Goal: Information Seeking & Learning: Find specific fact

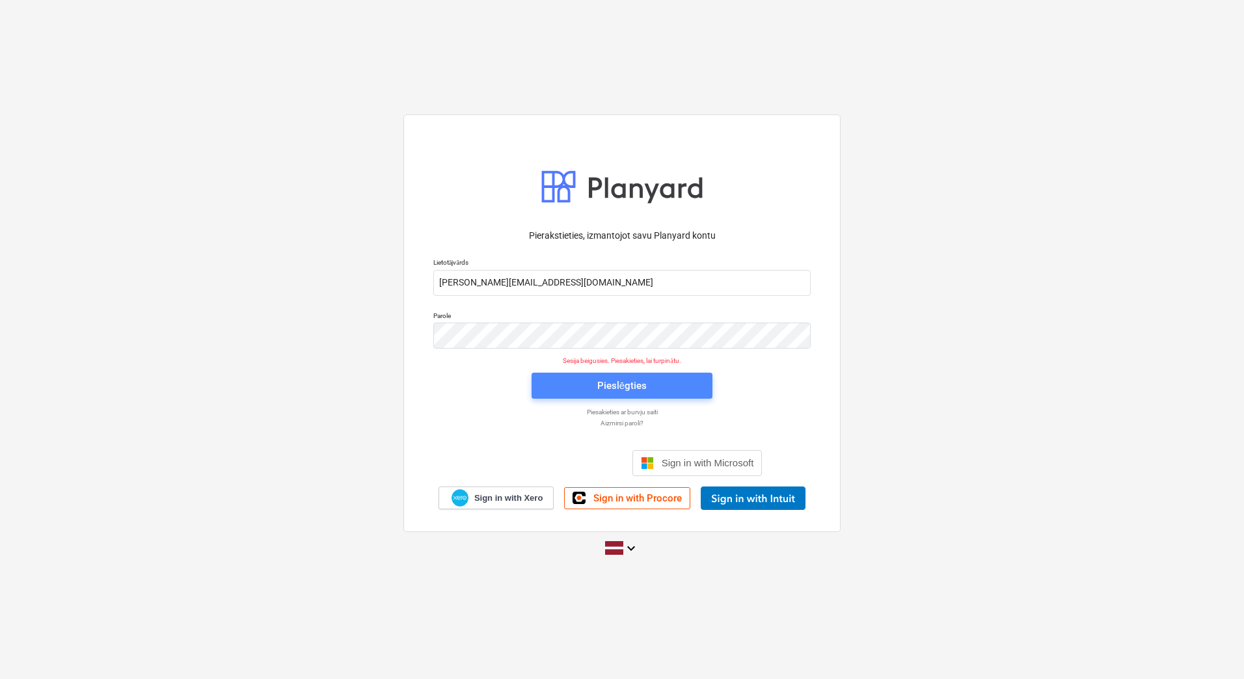
click at [668, 382] on span "Pieslēgties" at bounding box center [622, 385] width 150 height 17
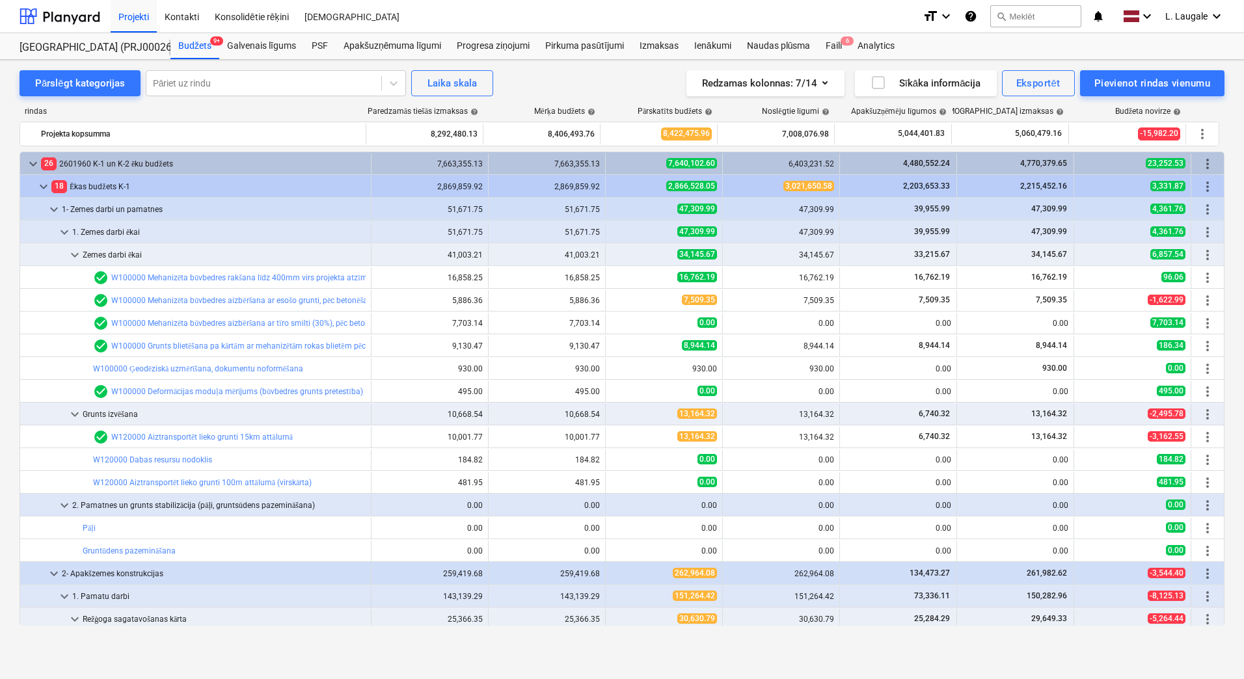
scroll to position [130, 0]
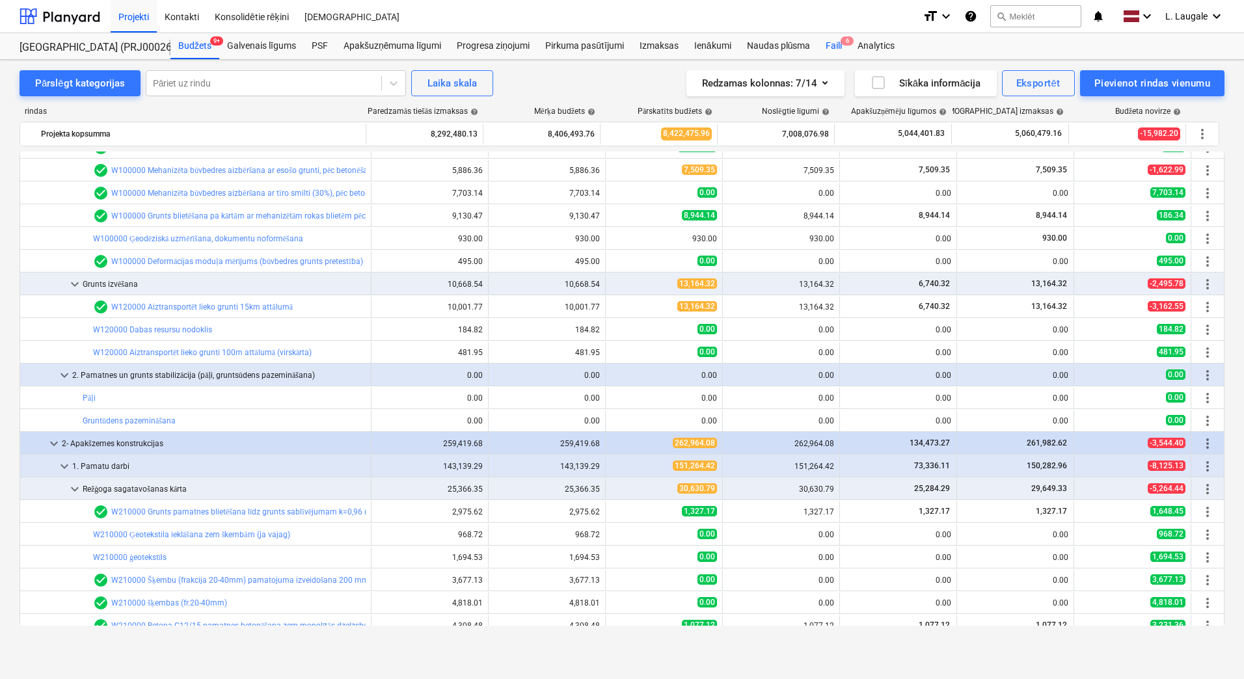
click at [842, 49] on div "Faili 6" at bounding box center [834, 46] width 32 height 26
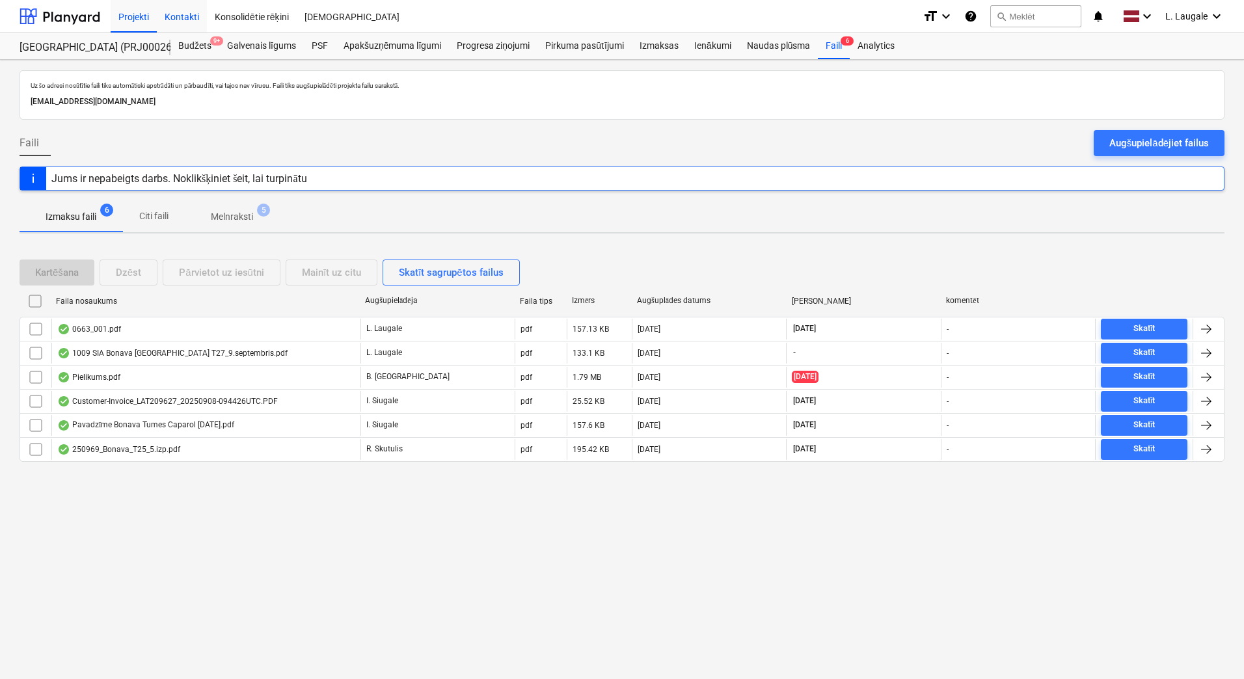
click at [174, 20] on div "Kontakti" at bounding box center [182, 15] width 50 height 33
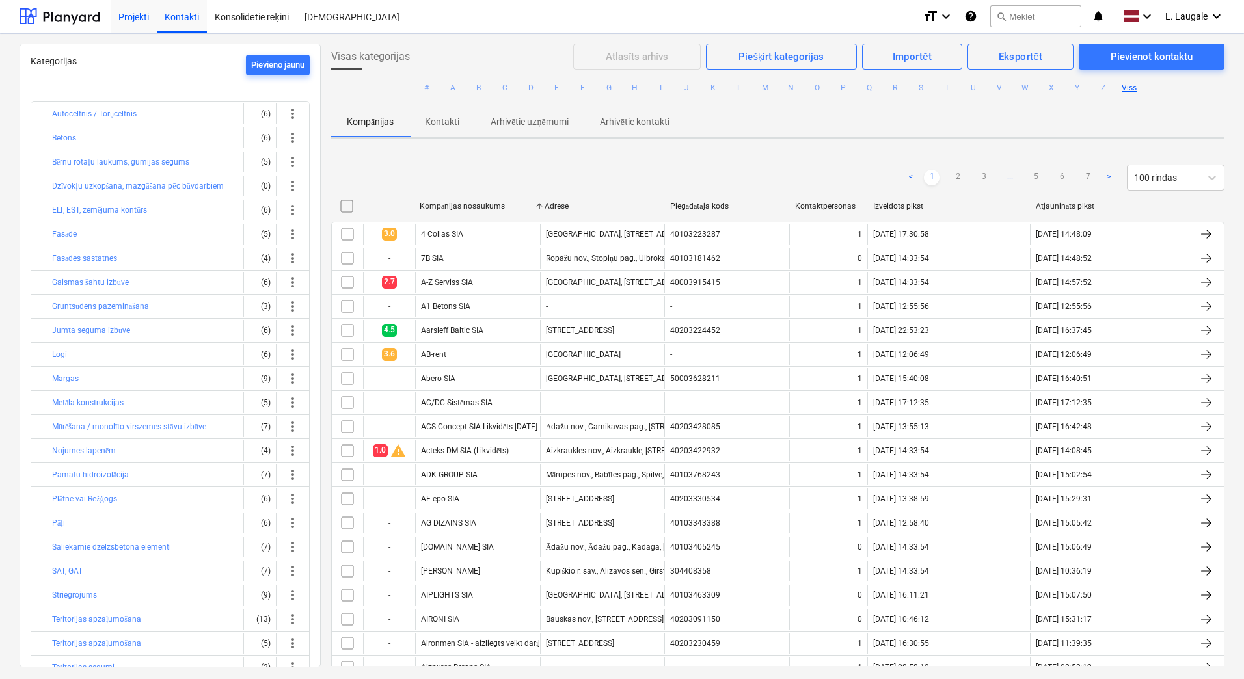
click at [111, 21] on div "Projekti Kontakti Konsolidētie rēķini Iesūtne format_size keyboard_arrow_down h…" at bounding box center [622, 16] width 1244 height 33
click at [131, 16] on div "Projekti" at bounding box center [134, 15] width 46 height 33
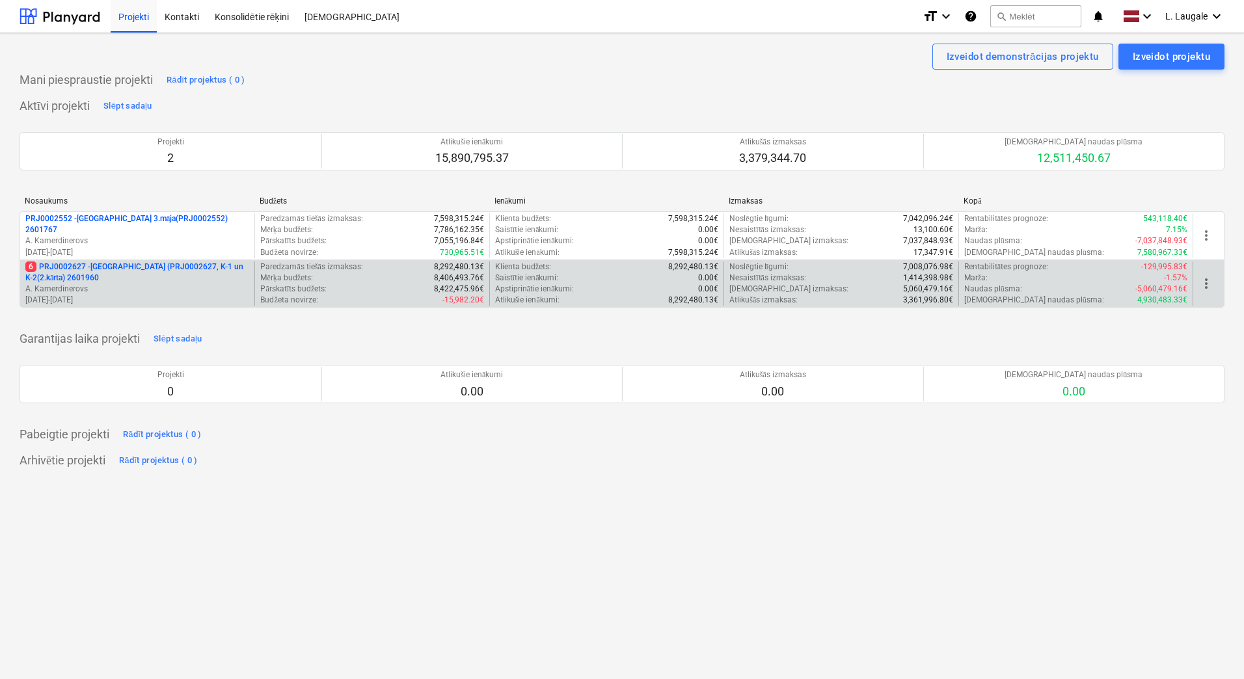
click at [189, 289] on p "A. Kamerdinerovs" at bounding box center [137, 289] width 224 height 11
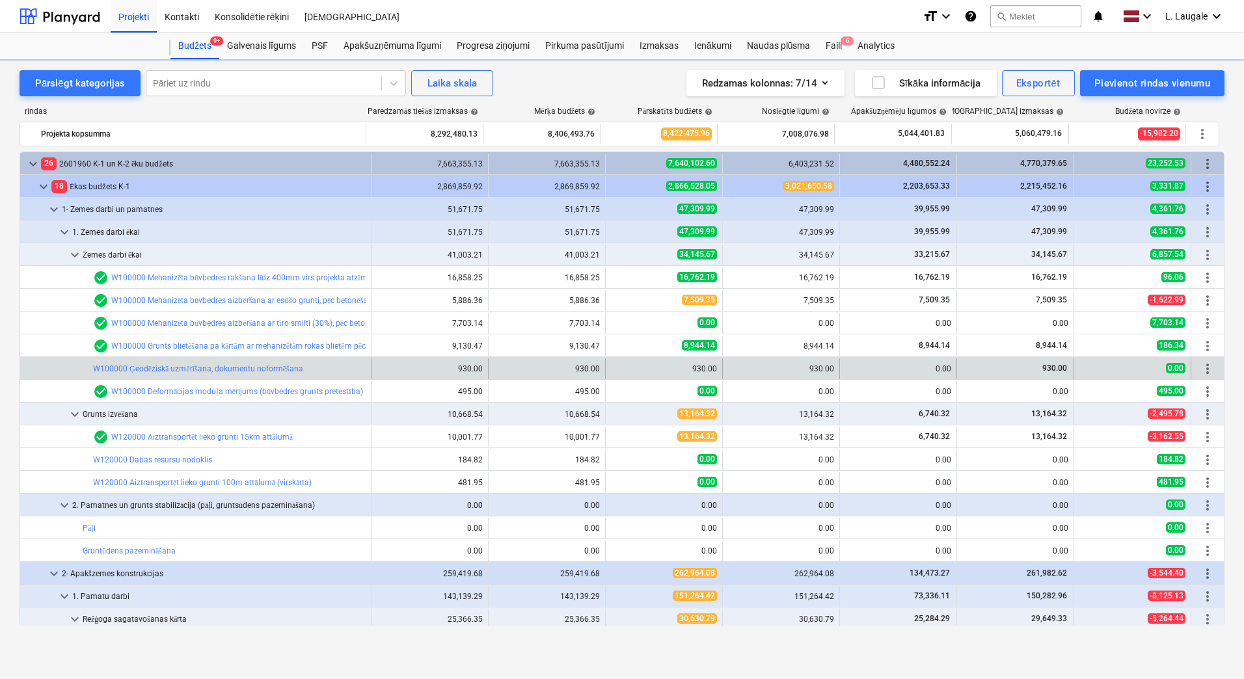
scroll to position [130, 0]
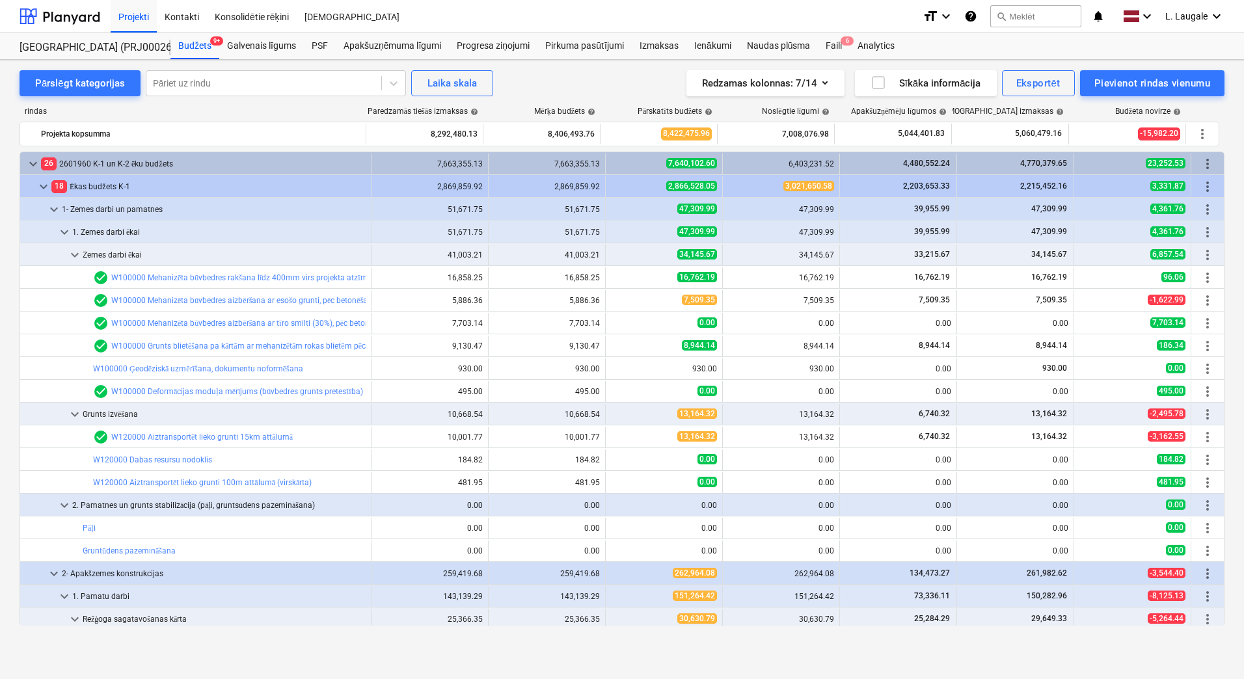
click at [542, 90] on div "Pārslēgt kategorijas Pāriet uz rindu Laika skala Redzamas kolonnas : 7/14 Sīkāk…" at bounding box center [622, 83] width 1205 height 26
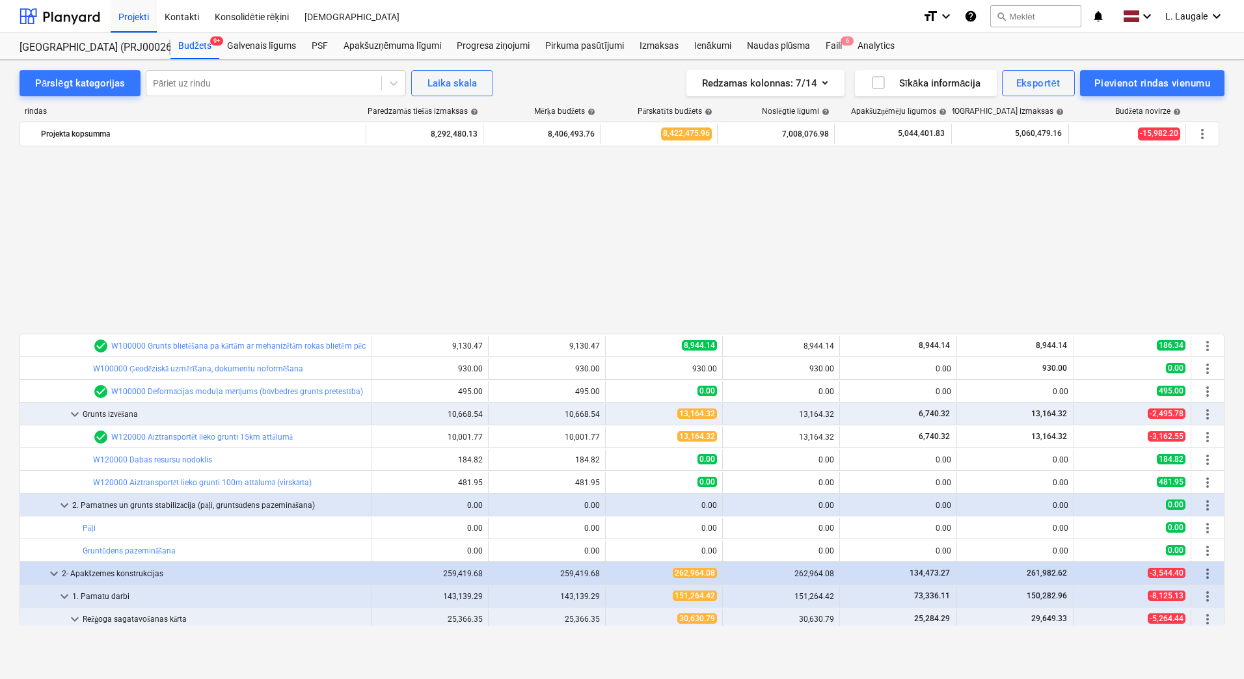
scroll to position [217, 0]
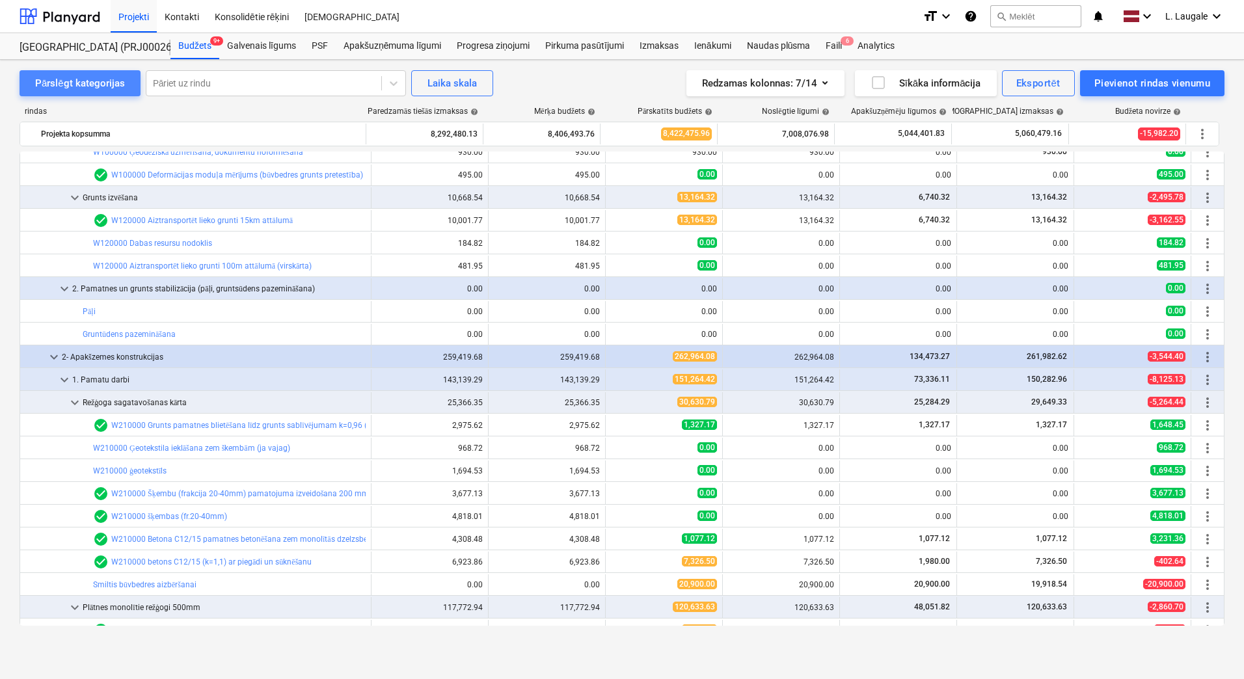
click at [105, 84] on div "Pārslēgt kategorijas" at bounding box center [80, 83] width 90 height 17
click at [102, 83] on div "Pārslēgt kategorijas" at bounding box center [80, 83] width 90 height 17
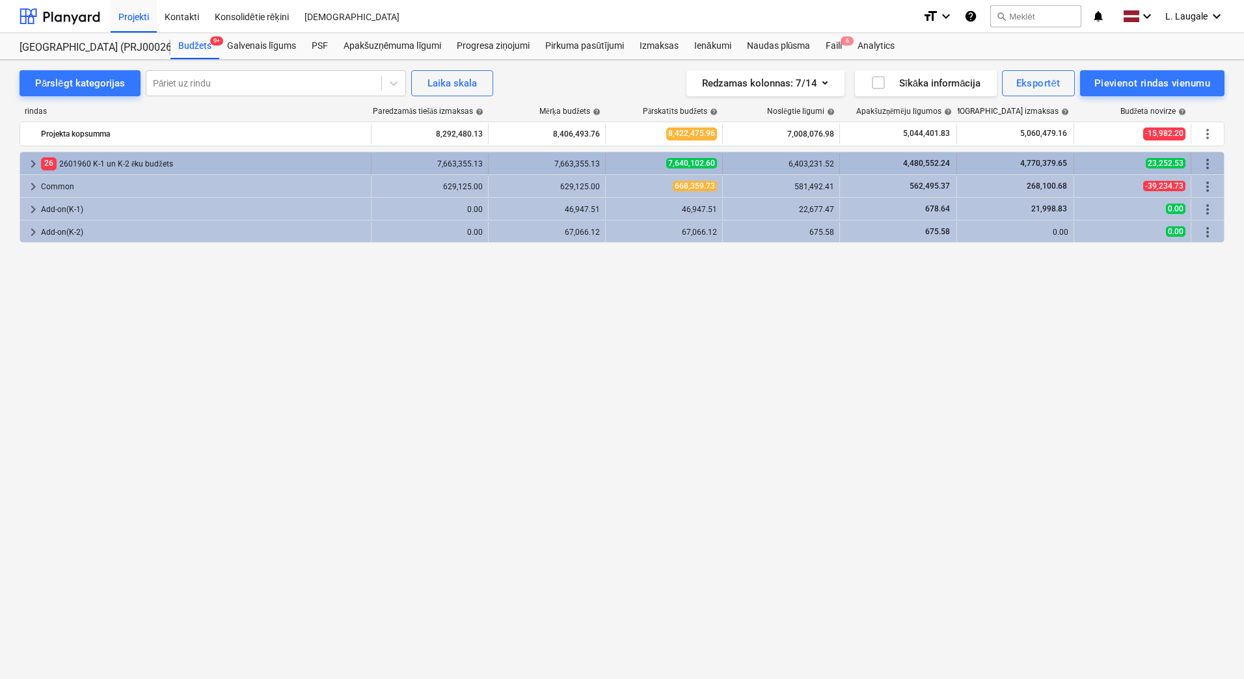
click at [29, 162] on span "keyboard_arrow_right" at bounding box center [33, 164] width 16 height 16
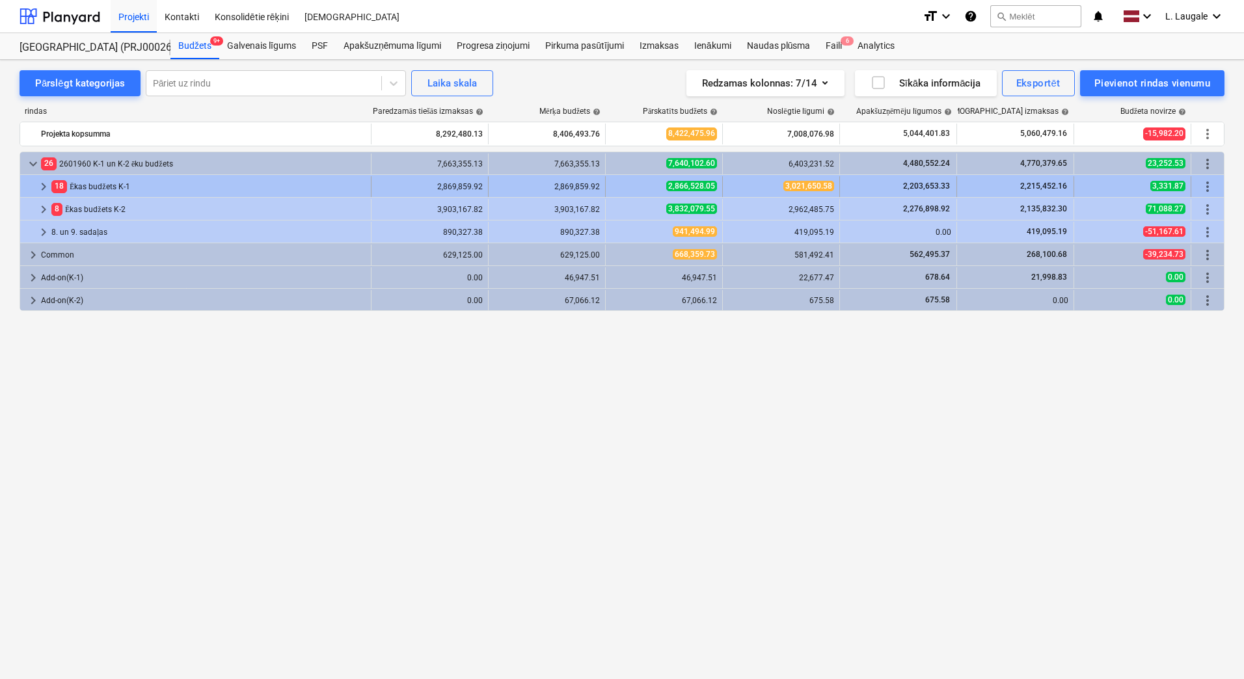
click at [43, 183] on span "keyboard_arrow_right" at bounding box center [44, 187] width 16 height 16
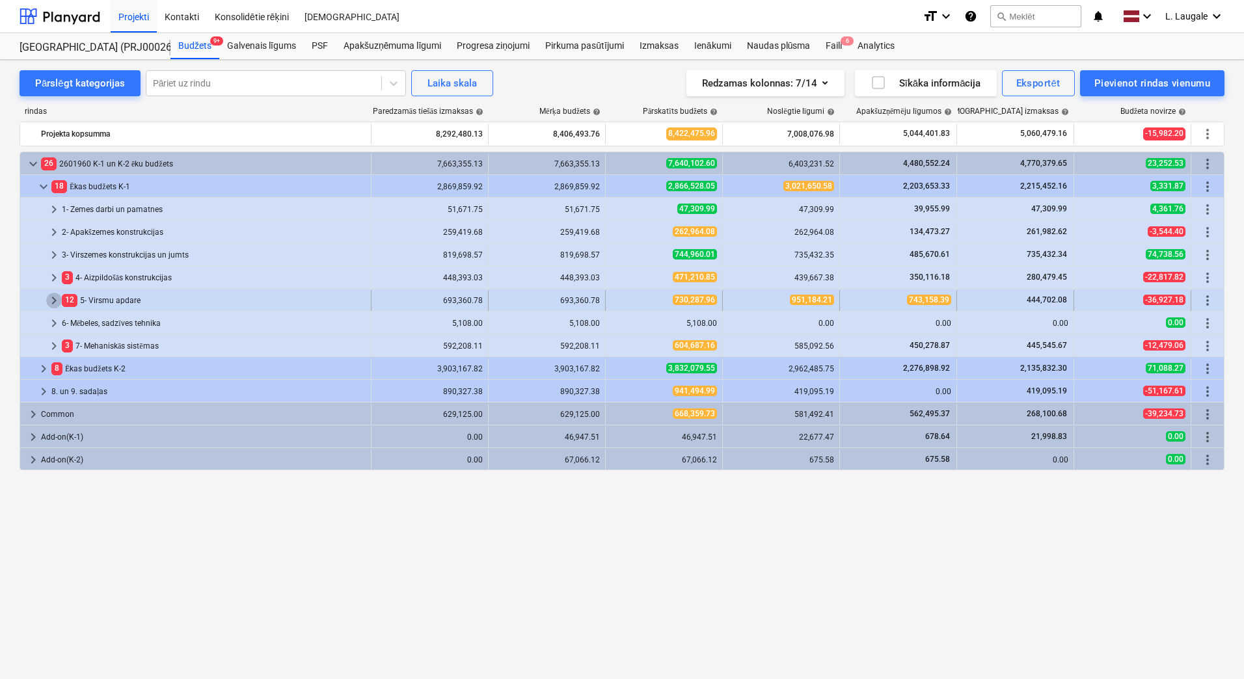
click at [53, 302] on span "keyboard_arrow_right" at bounding box center [54, 301] width 16 height 16
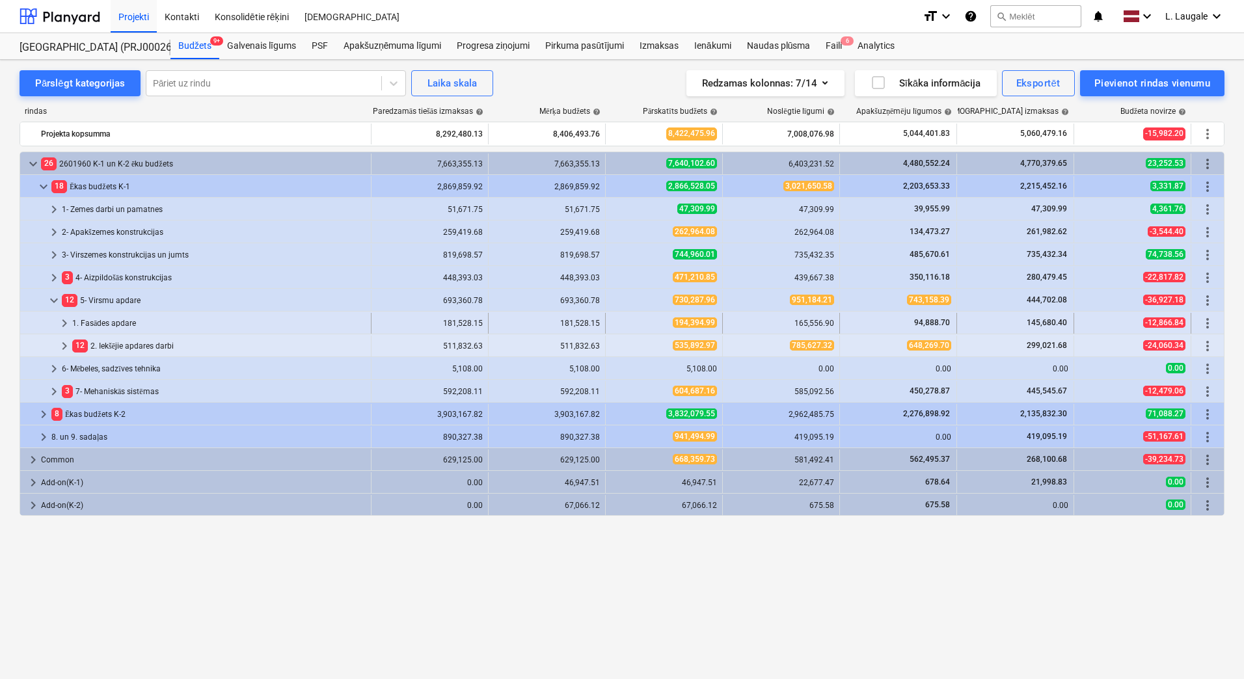
click at [59, 327] on span "keyboard_arrow_right" at bounding box center [65, 323] width 16 height 16
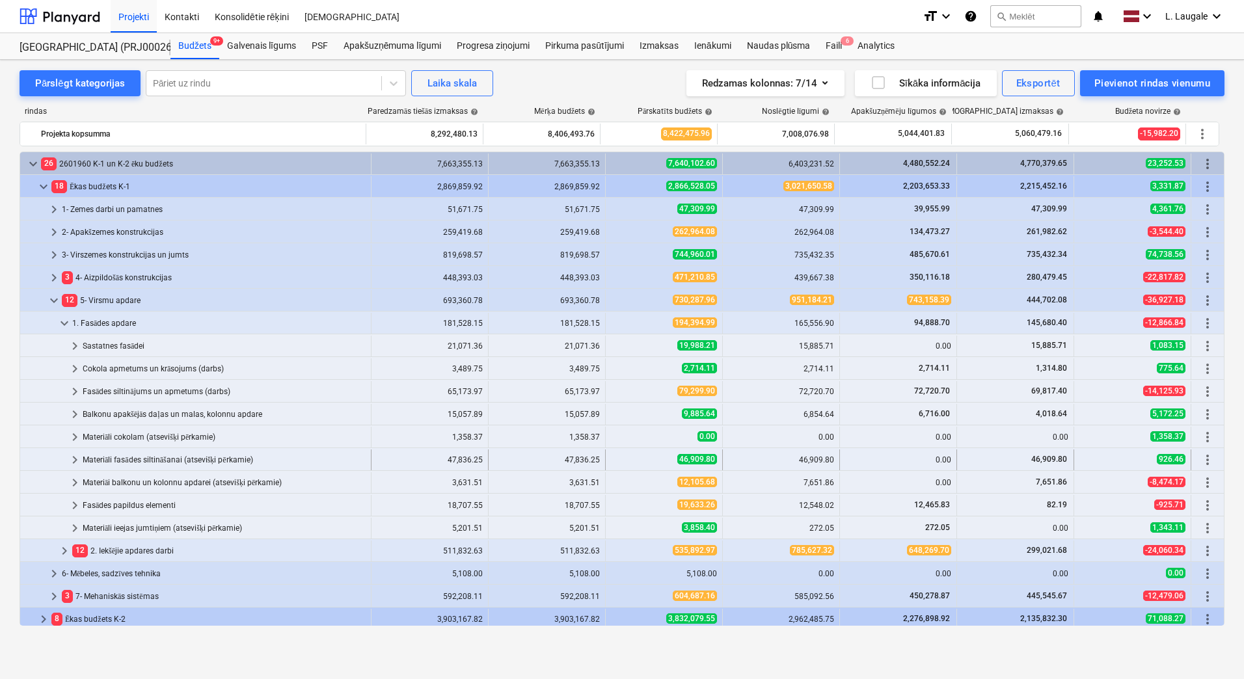
click at [70, 458] on span "keyboard_arrow_right" at bounding box center [75, 460] width 16 height 16
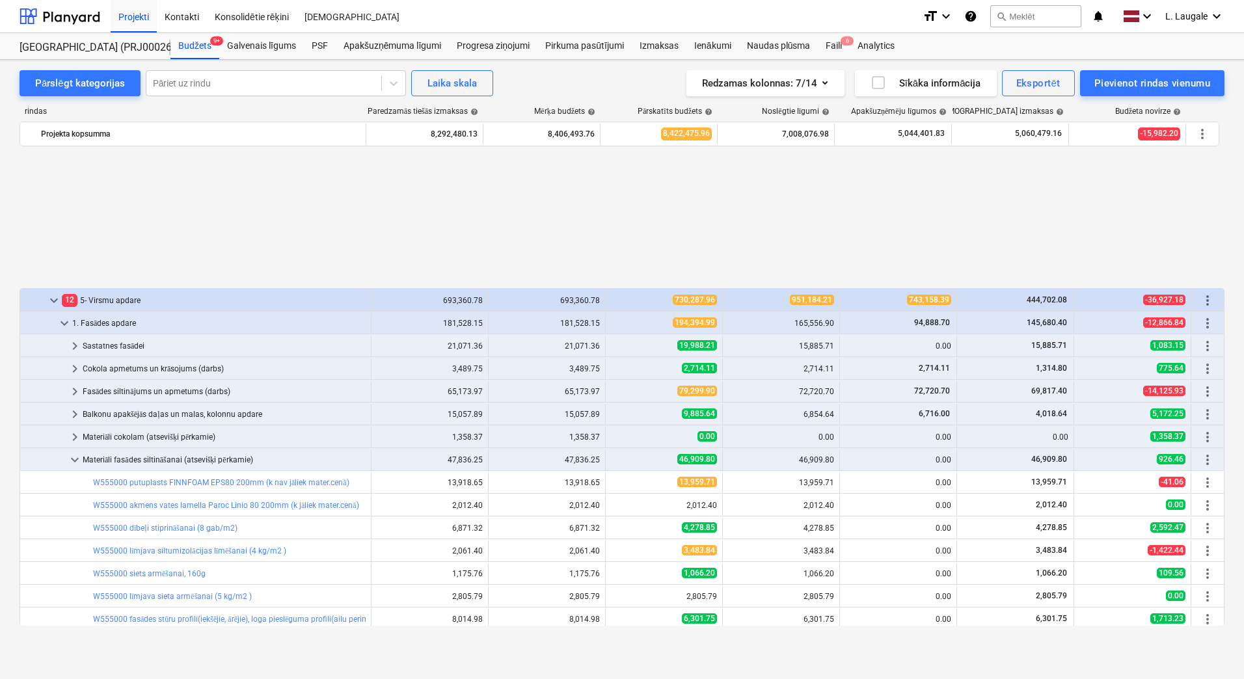
scroll to position [174, 0]
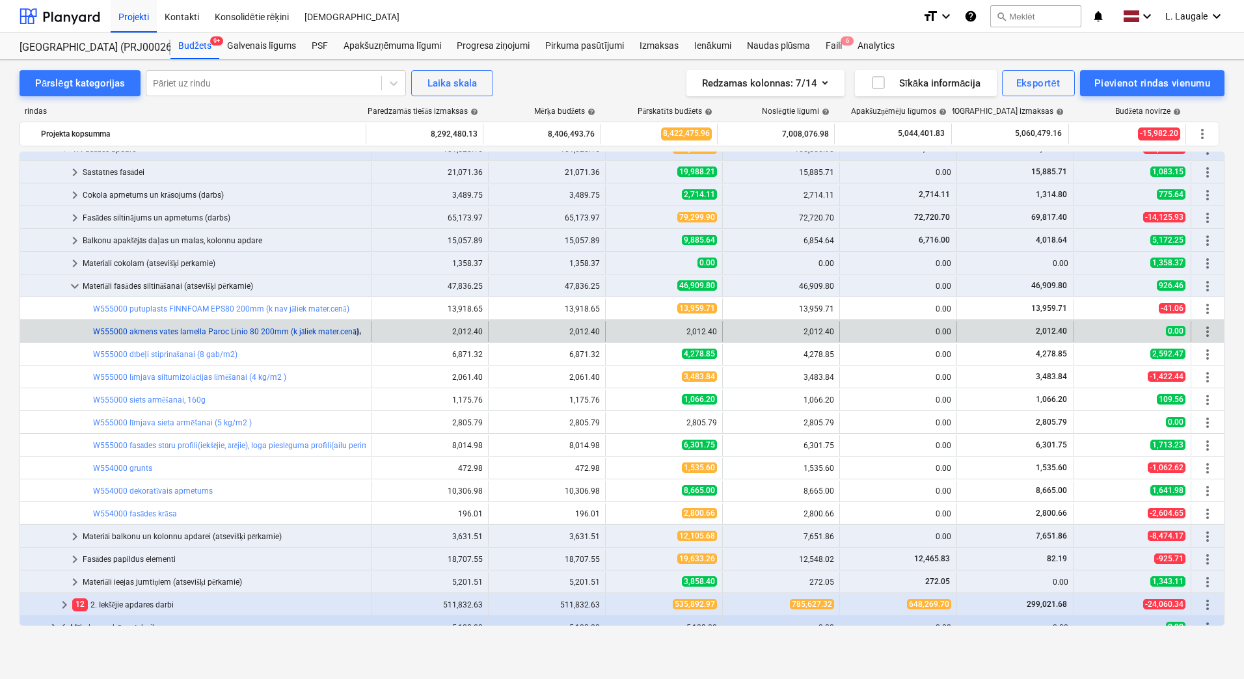
click at [196, 334] on link "W555000 akmens vates lamella Paroc Linio 80 200mm (k jāliek mater.cenā)" at bounding box center [226, 331] width 266 height 9
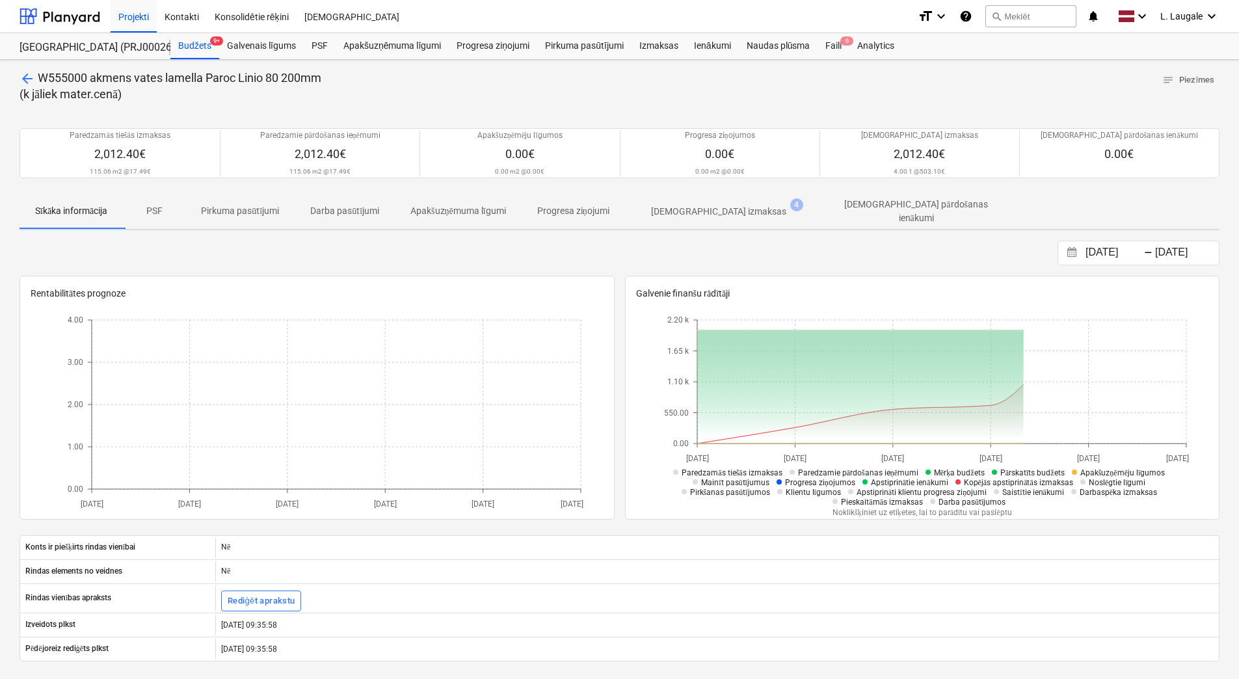
click at [696, 211] on p "[DEMOGRAPHIC_DATA] izmaksas" at bounding box center [718, 212] width 135 height 14
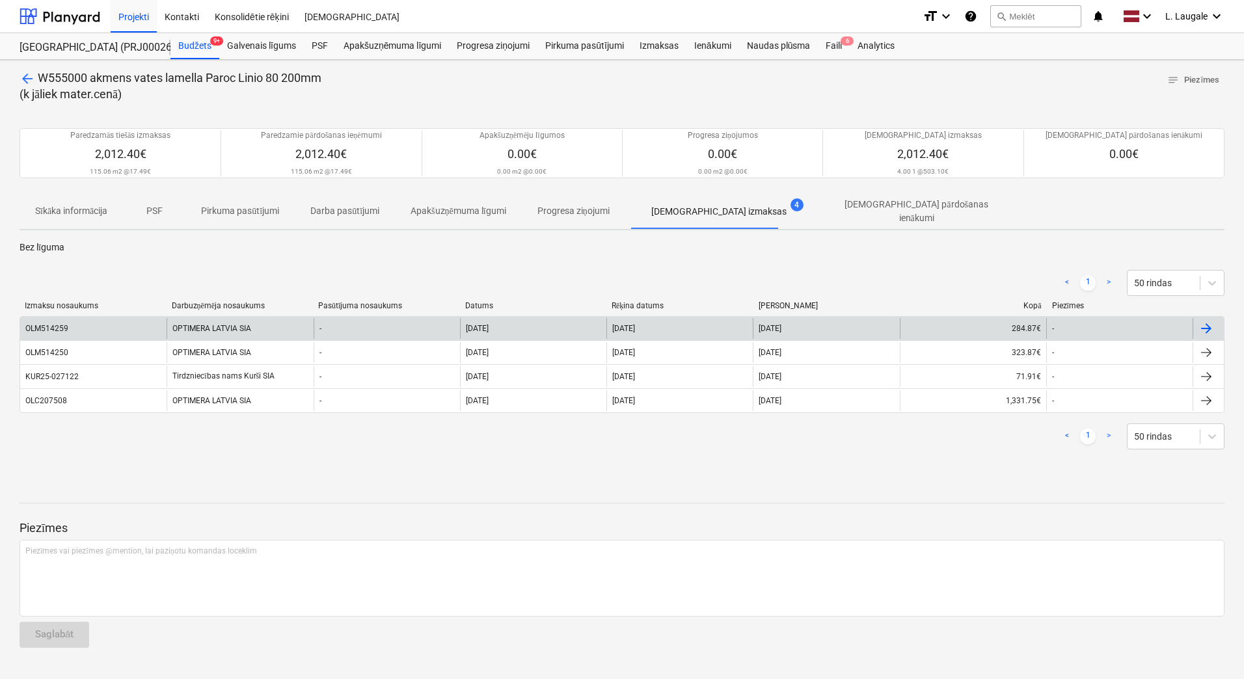
click at [137, 318] on div "OLM514259" at bounding box center [93, 328] width 146 height 21
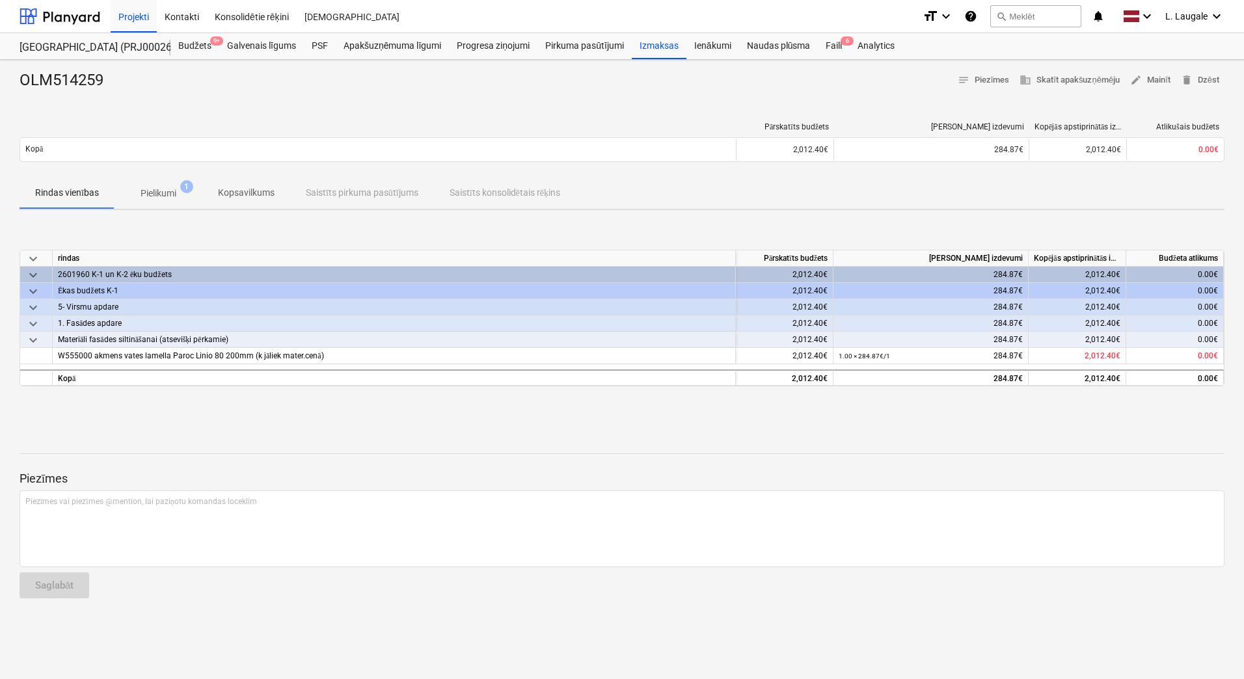
click at [172, 194] on p "Pielikumi" at bounding box center [159, 194] width 36 height 14
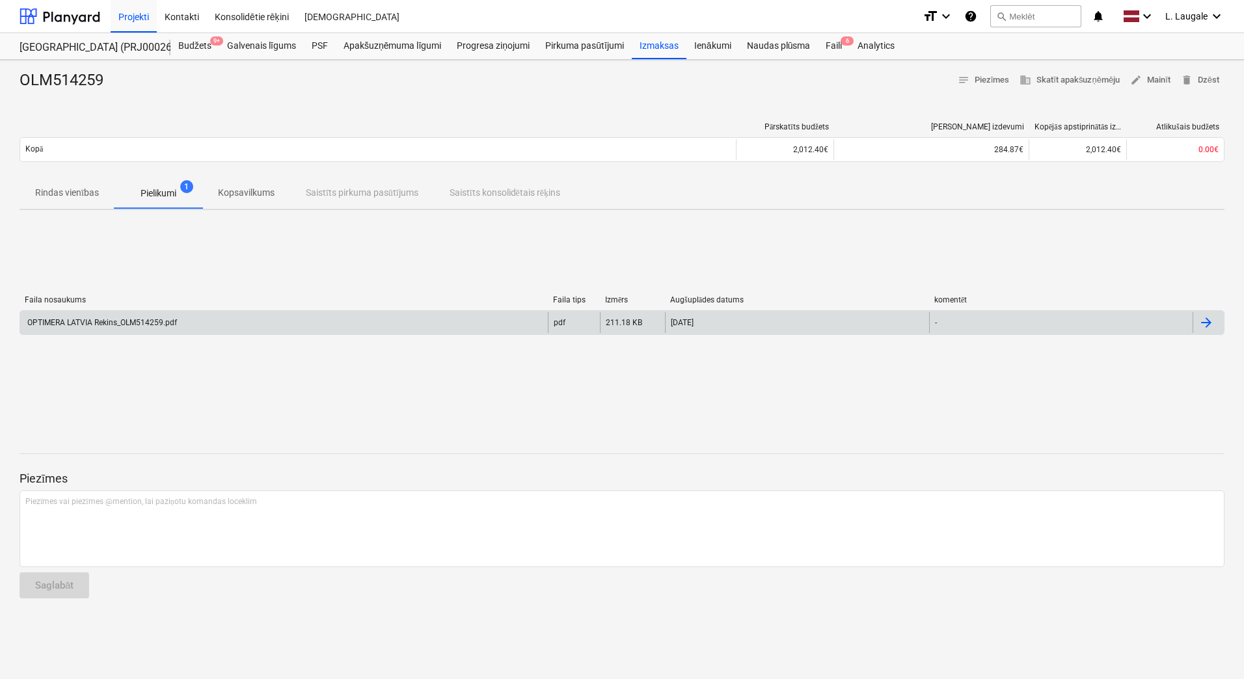
click at [345, 325] on div "OPTIMERA LATVIA Rekins_OLM514259.pdf" at bounding box center [284, 322] width 528 height 21
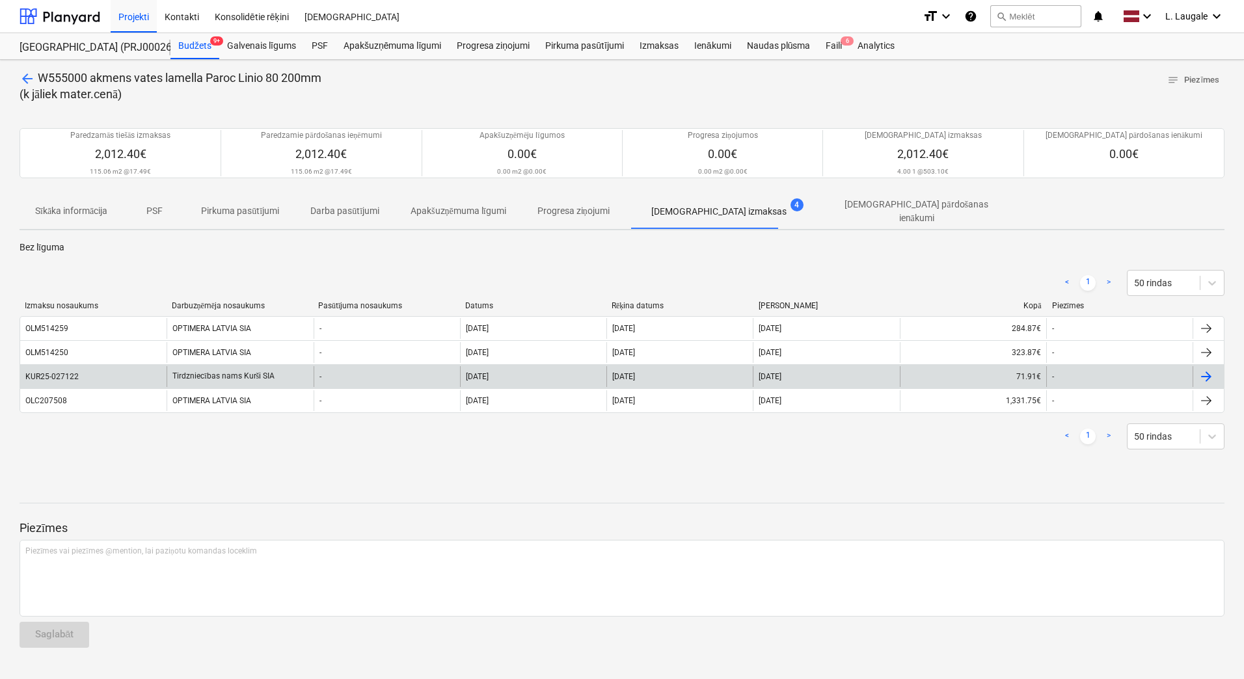
click at [136, 367] on div "KUR25-027122" at bounding box center [93, 376] width 146 height 21
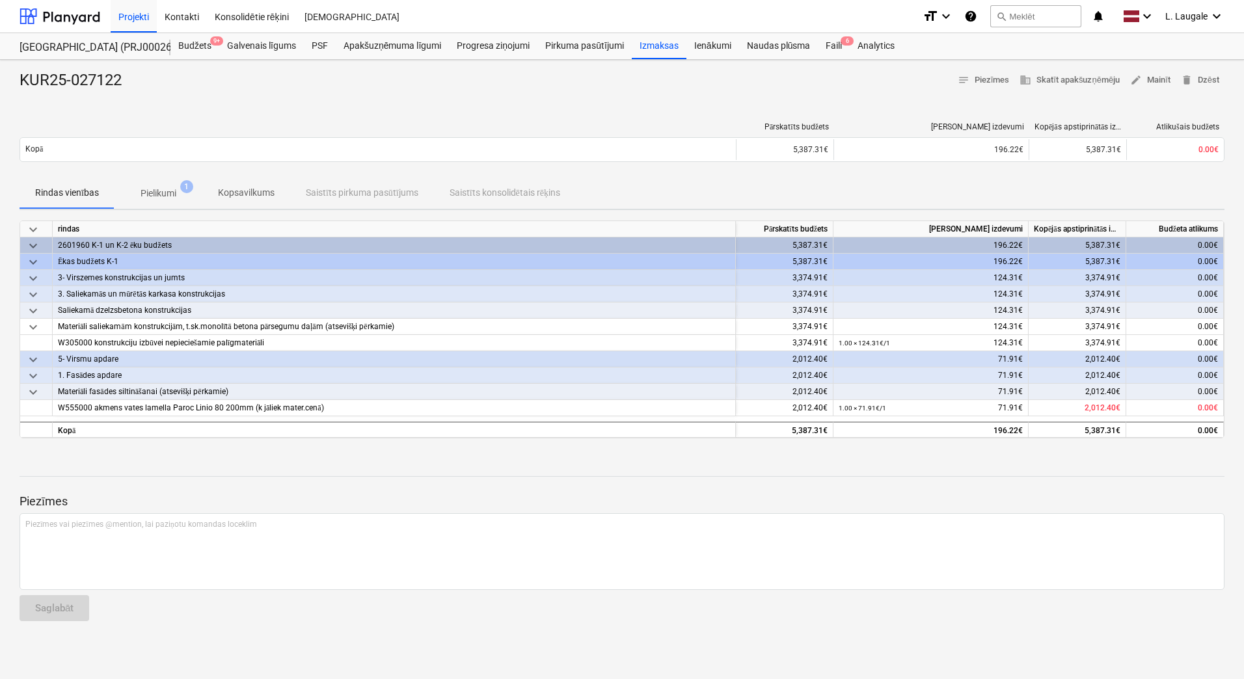
click at [152, 183] on span "Pielikumi 1" at bounding box center [158, 192] width 88 height 23
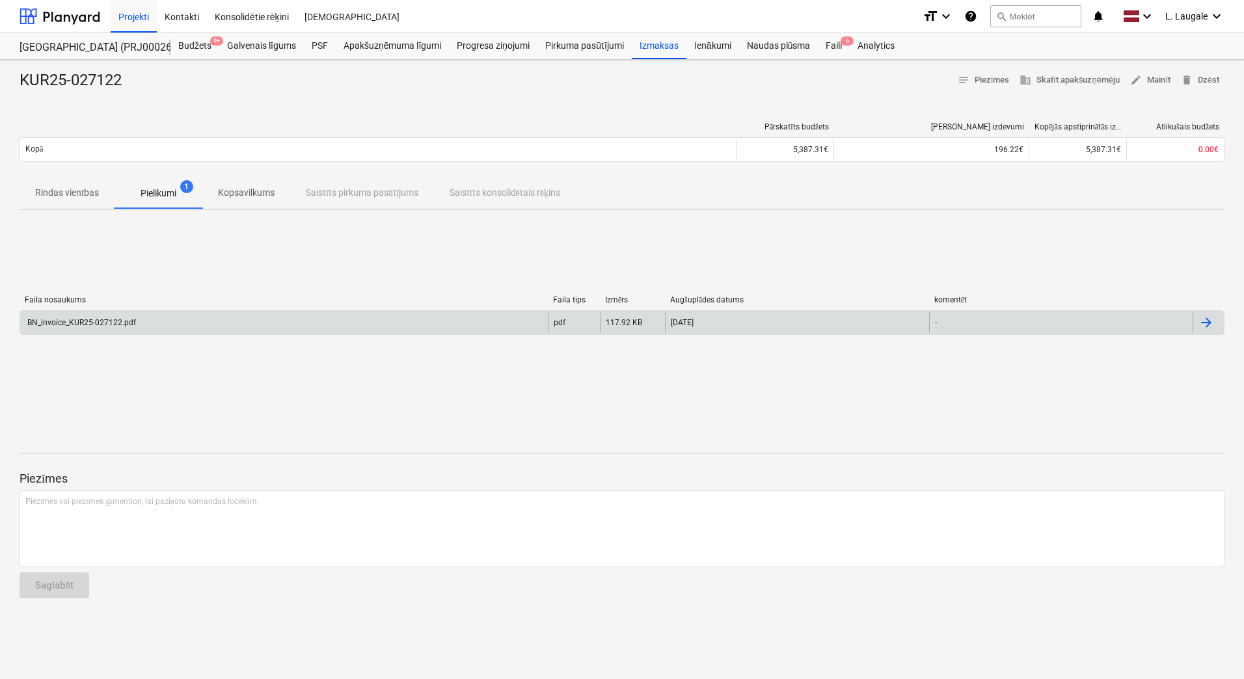
click at [173, 317] on div "BN_invoice_KUR25-027122.pdf" at bounding box center [284, 322] width 528 height 21
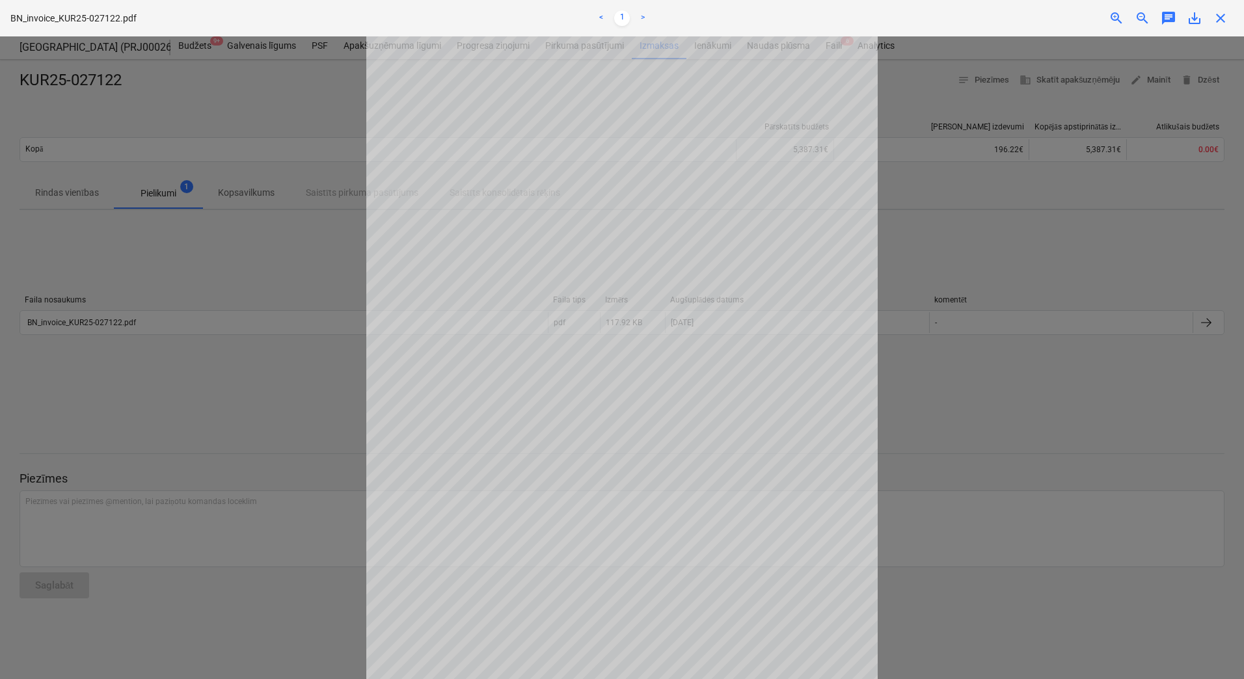
click at [258, 343] on div at bounding box center [622, 357] width 1244 height 643
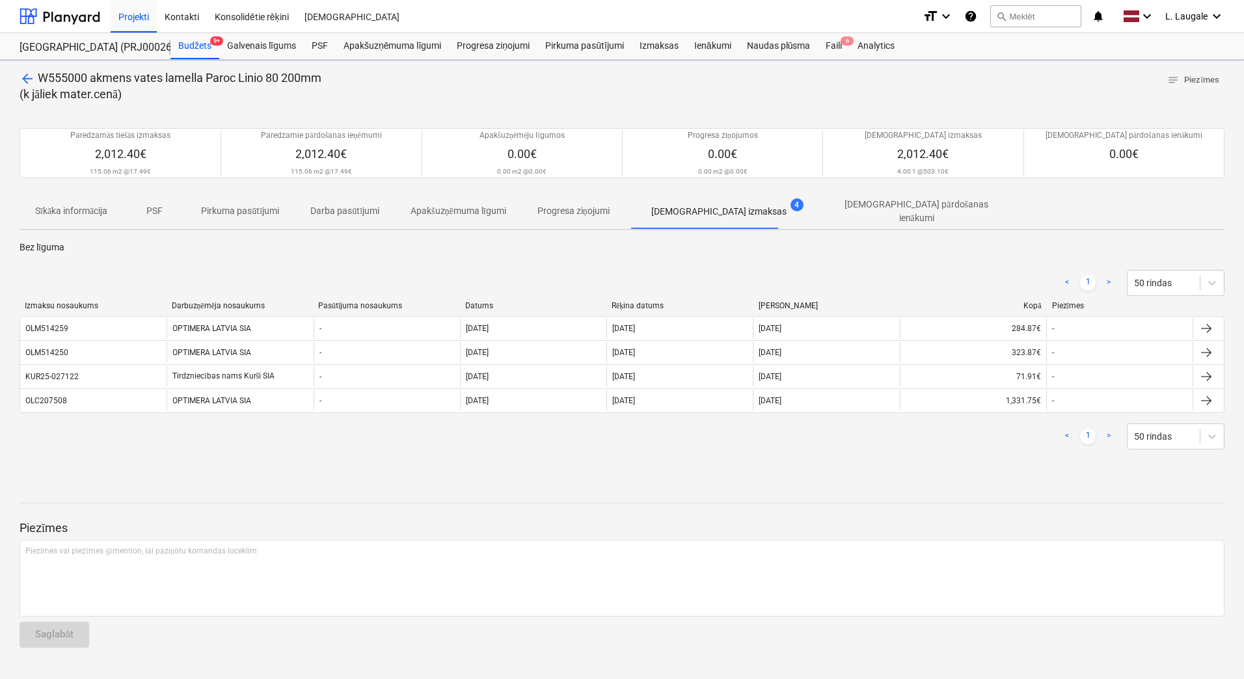
click at [25, 71] on span "arrow_back" at bounding box center [28, 79] width 16 height 16
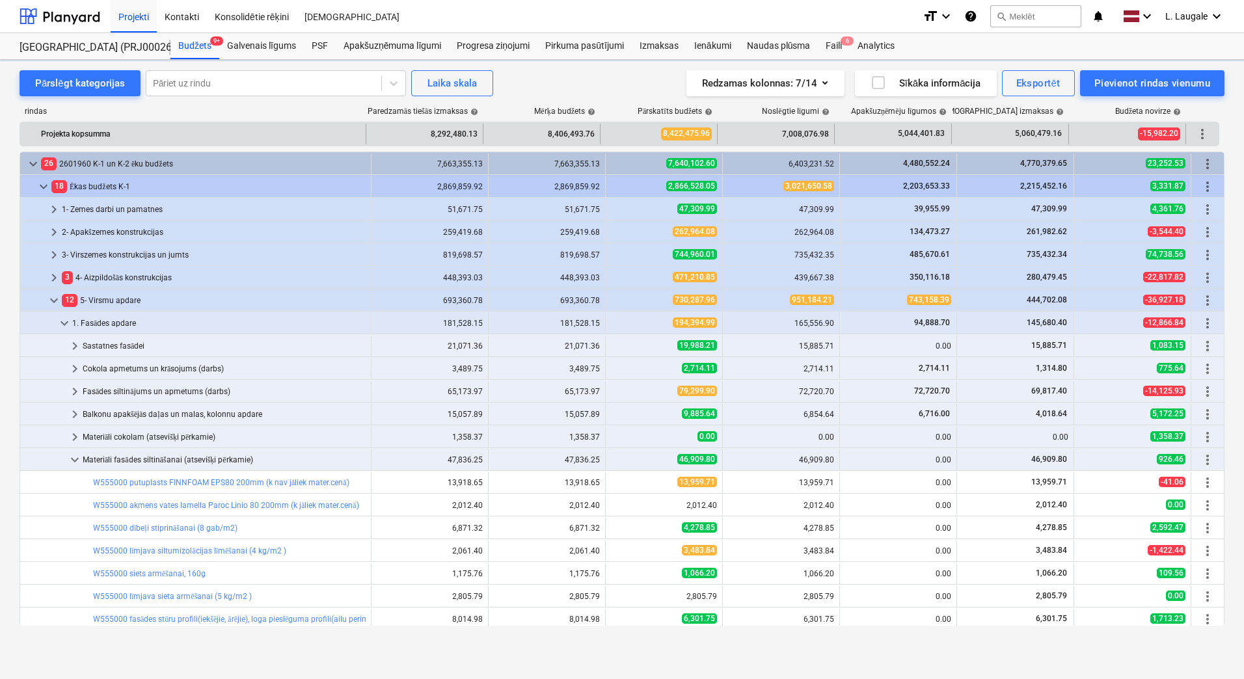
scroll to position [174, 0]
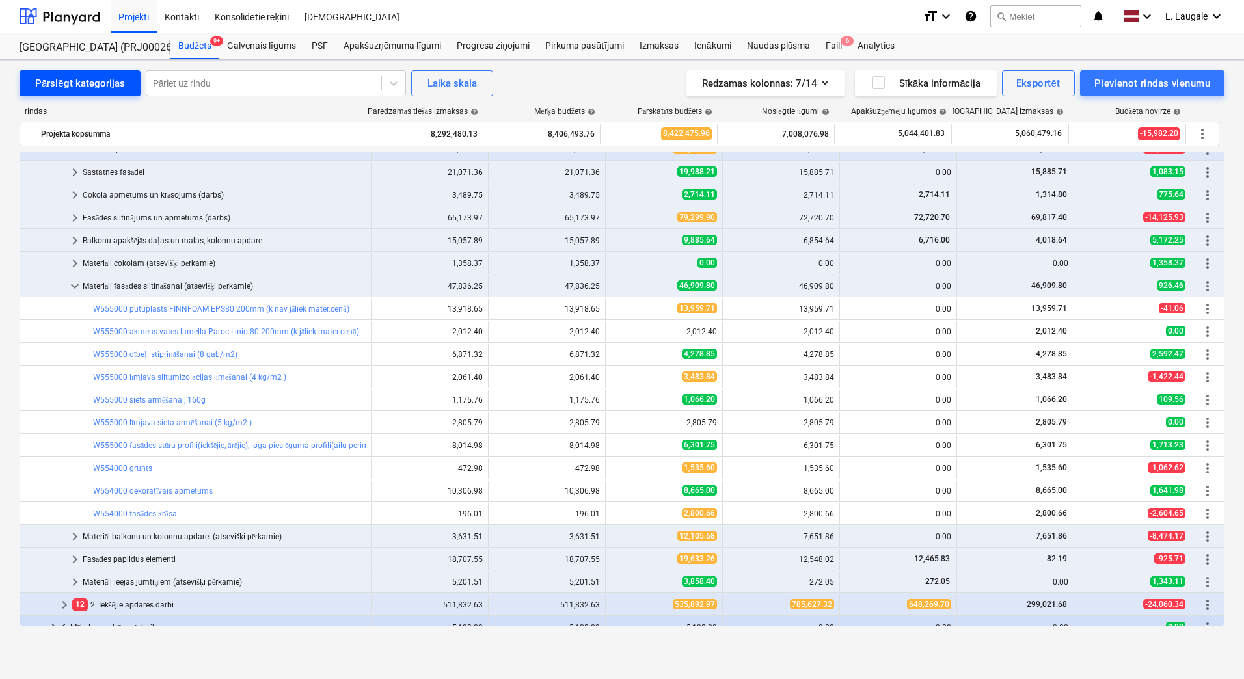
click at [57, 79] on div "Pārslēgt kategorijas" at bounding box center [80, 83] width 90 height 17
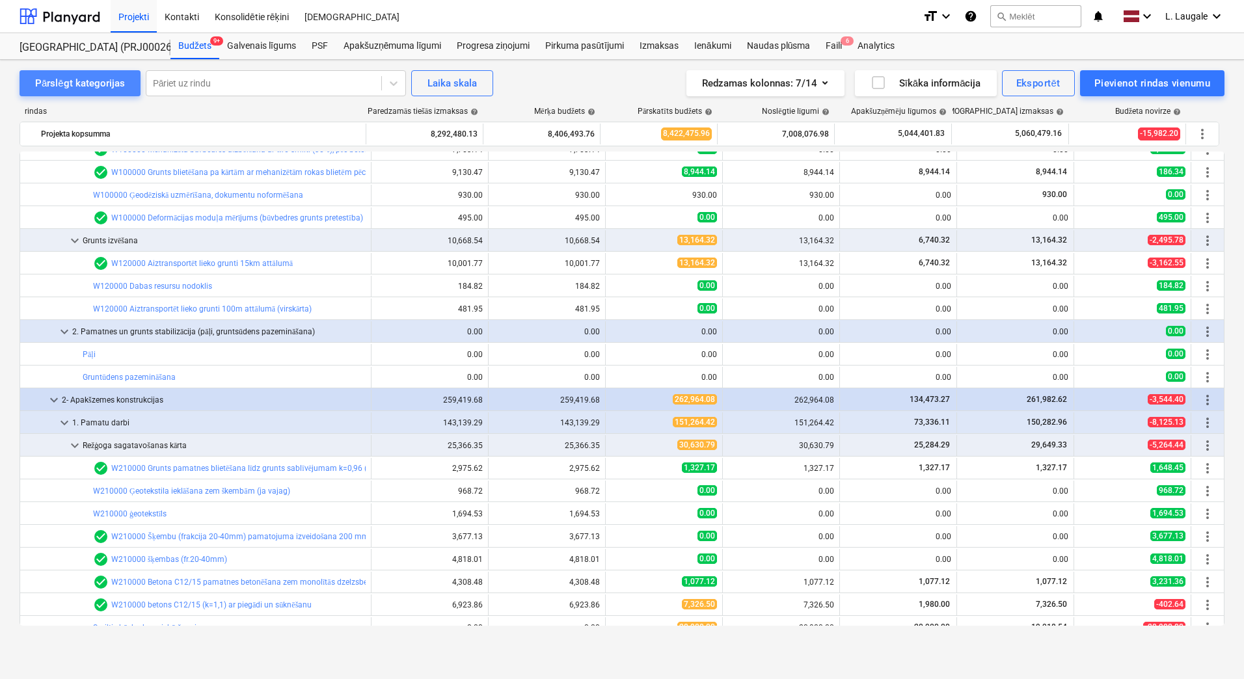
click at [103, 84] on div "Pārslēgt kategorijas" at bounding box center [80, 83] width 90 height 17
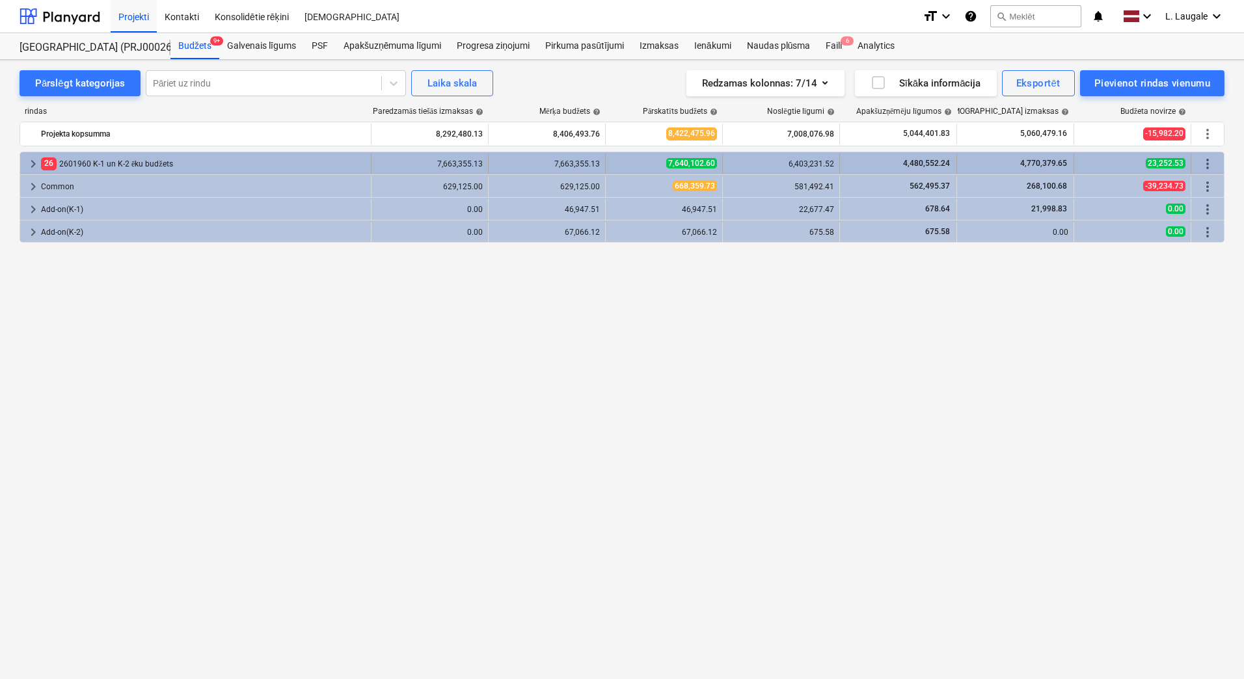
click at [29, 159] on span "keyboard_arrow_right" at bounding box center [33, 164] width 16 height 16
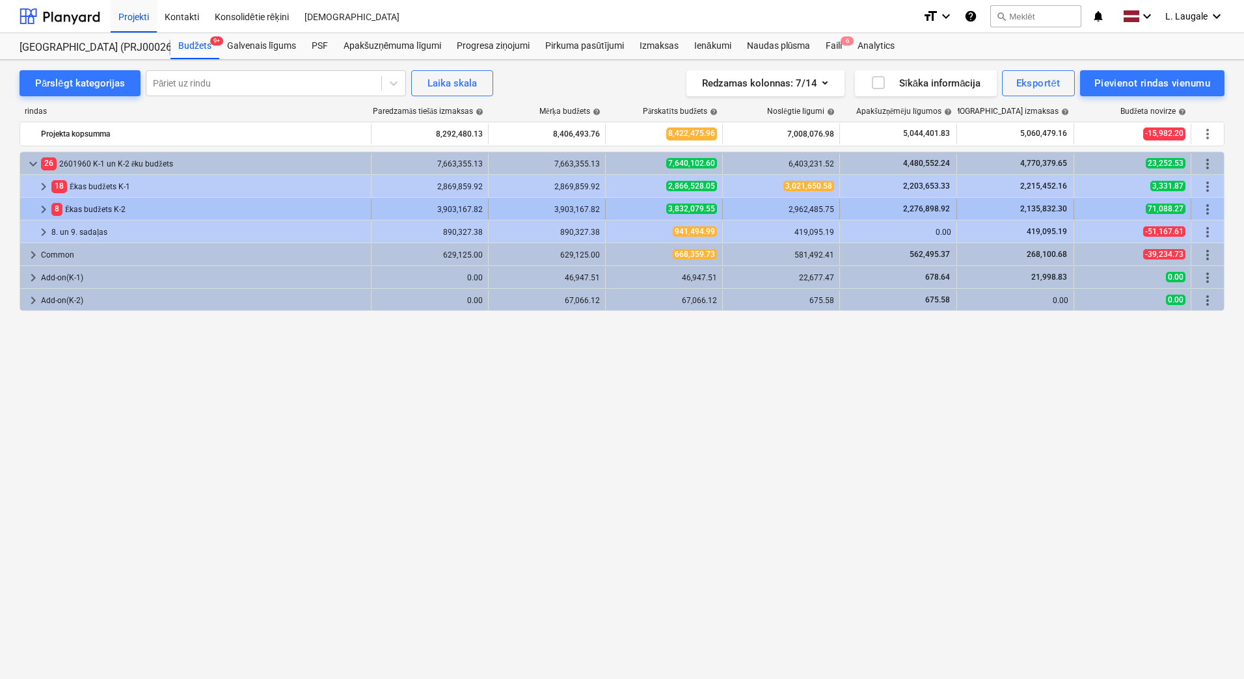
click at [37, 203] on span "keyboard_arrow_right" at bounding box center [44, 210] width 16 height 16
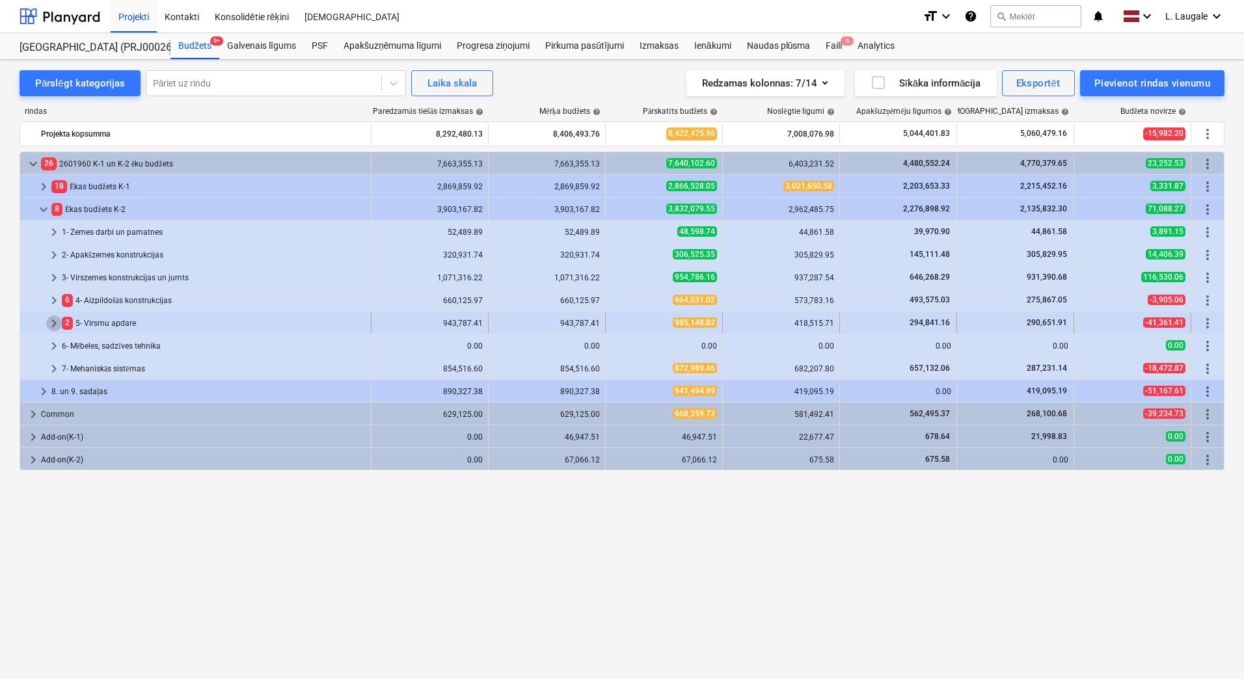
click at [55, 320] on span "keyboard_arrow_right" at bounding box center [54, 323] width 16 height 16
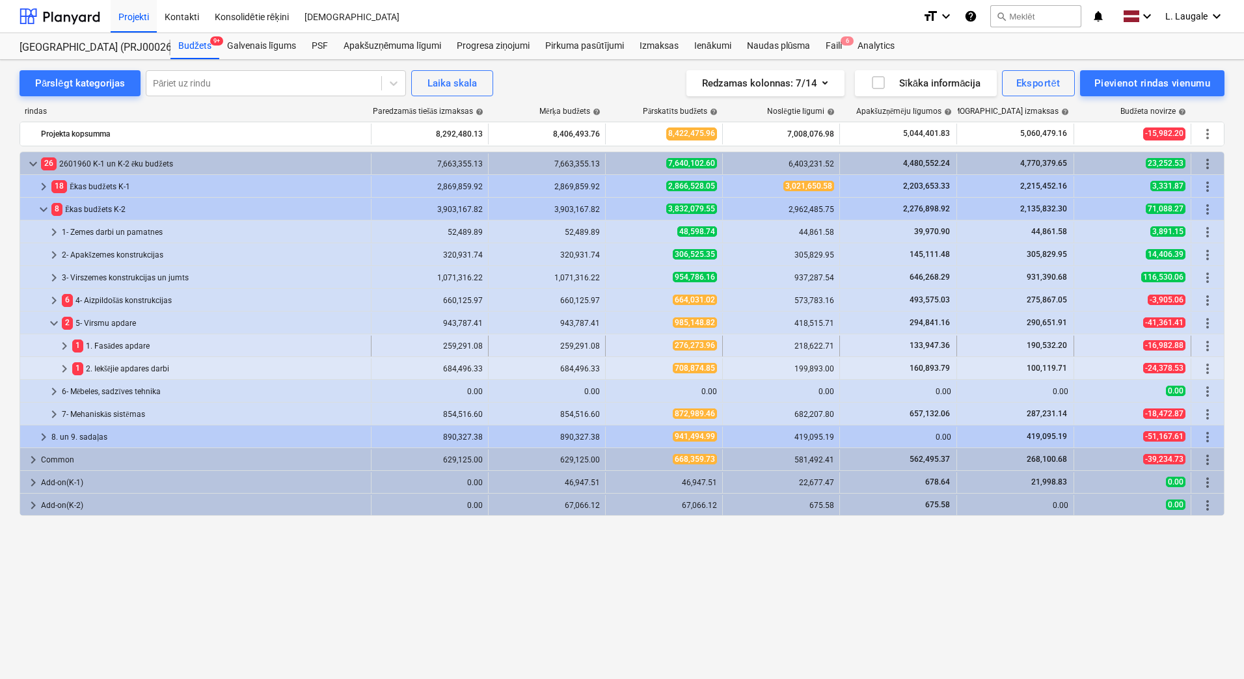
click at [60, 345] on span "keyboard_arrow_right" at bounding box center [65, 346] width 16 height 16
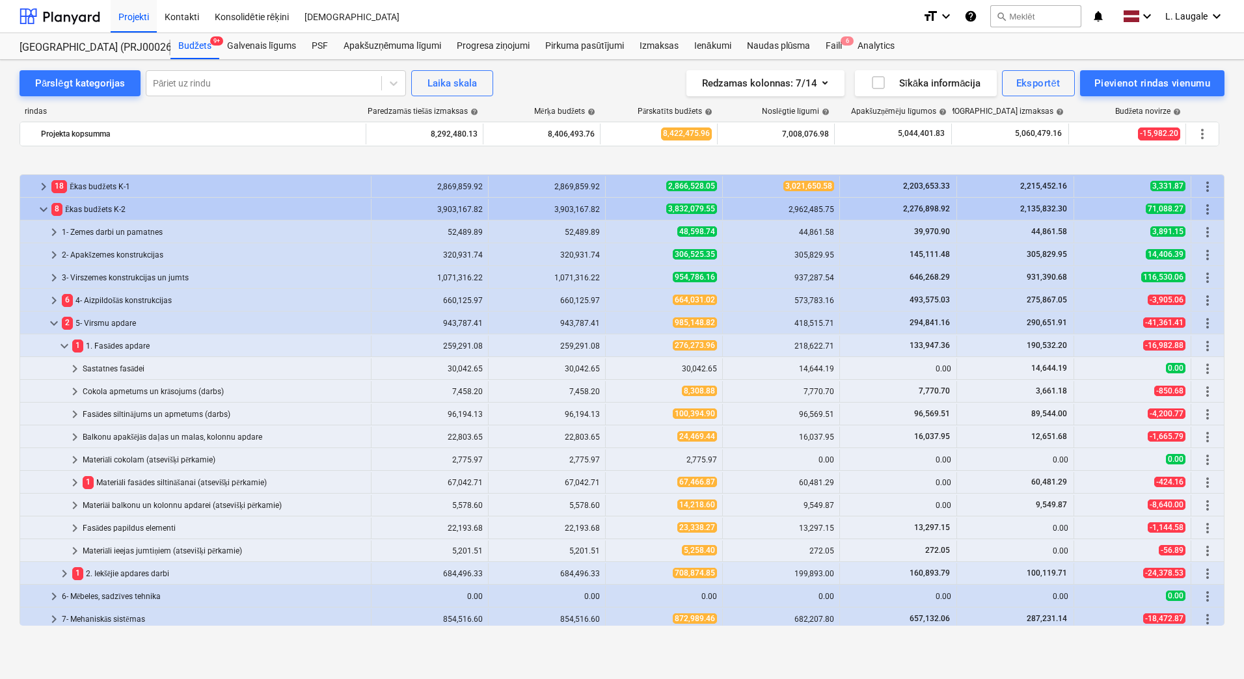
scroll to position [87, 0]
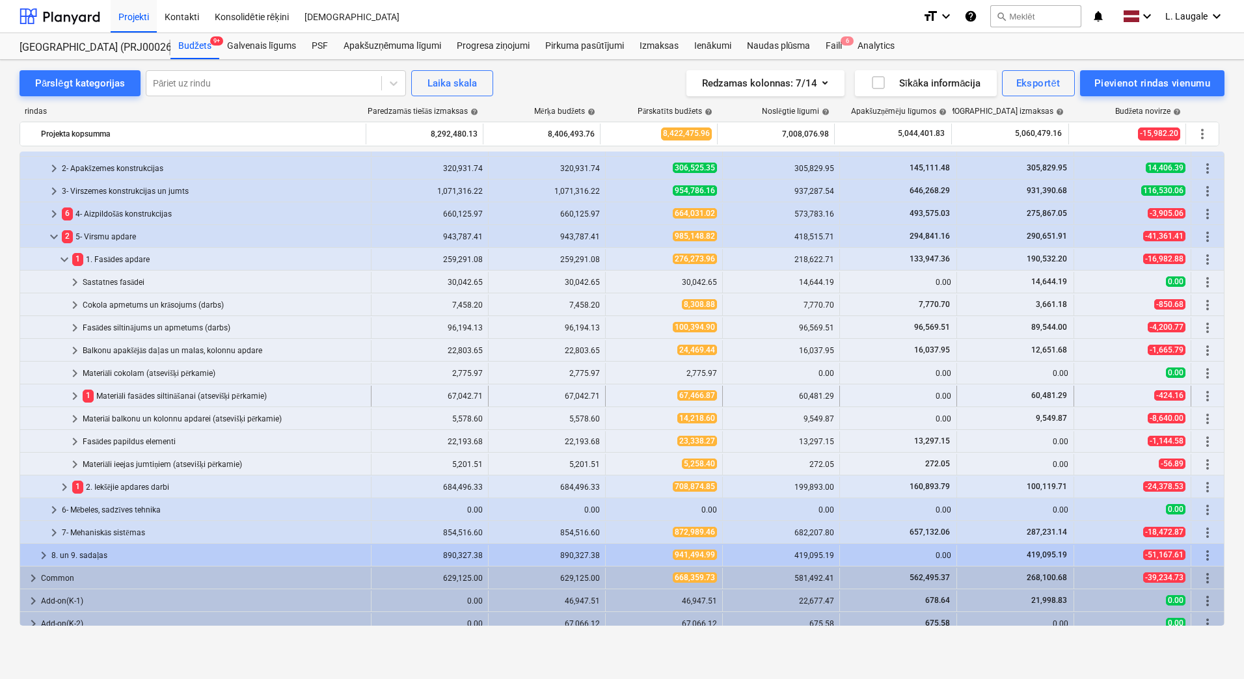
click at [73, 398] on span "keyboard_arrow_right" at bounding box center [75, 396] width 16 height 16
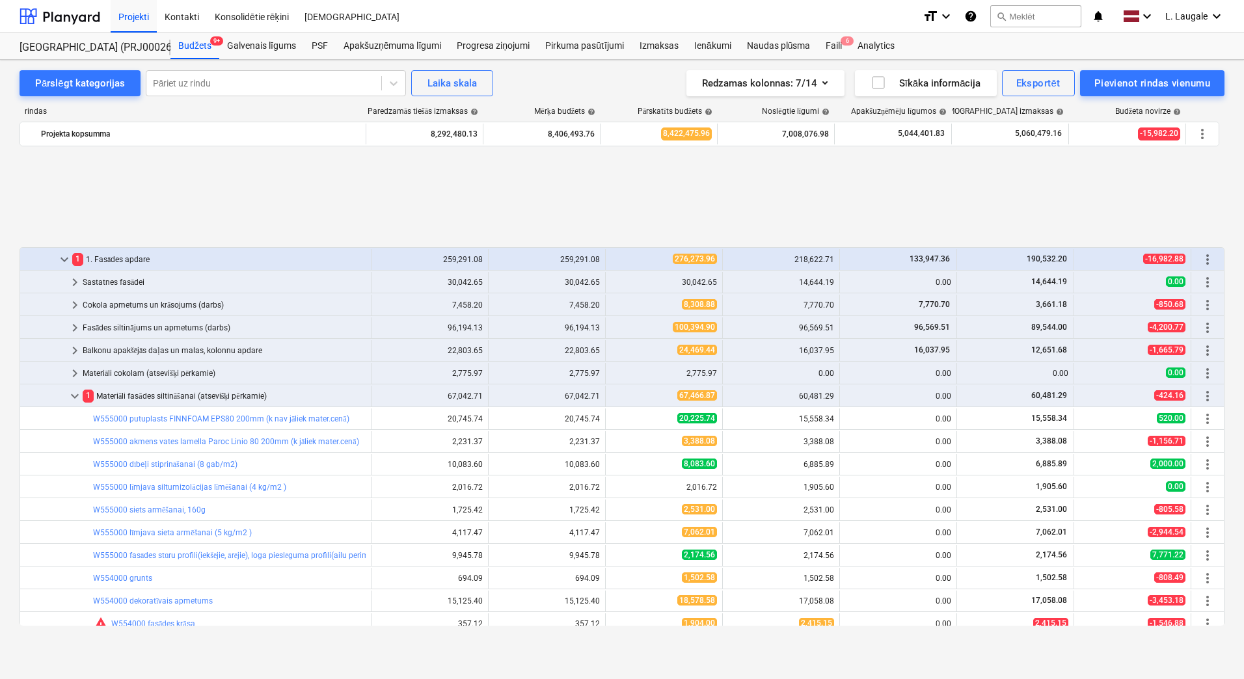
scroll to position [217, 0]
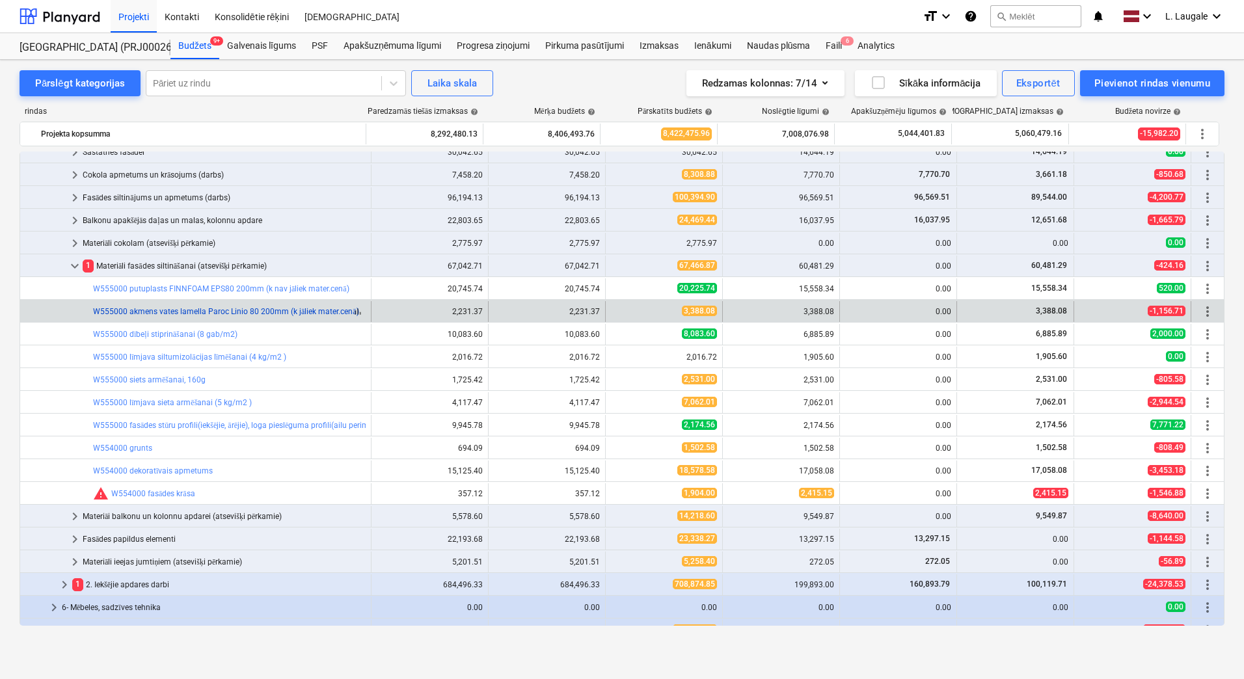
click at [163, 312] on link "W555000 akmens vates lamella Paroc Linio 80 200mm (k jāliek mater.cenā)" at bounding box center [226, 311] width 266 height 9
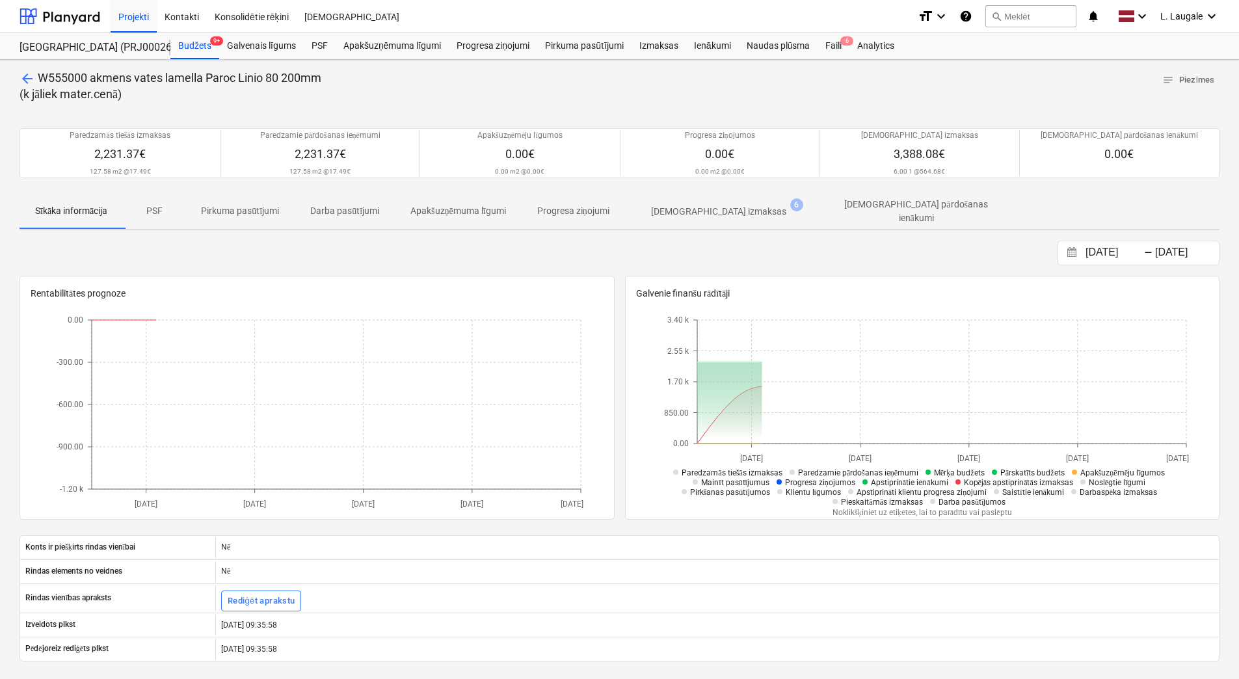
click at [690, 207] on p "[DEMOGRAPHIC_DATA] izmaksas" at bounding box center [718, 212] width 135 height 14
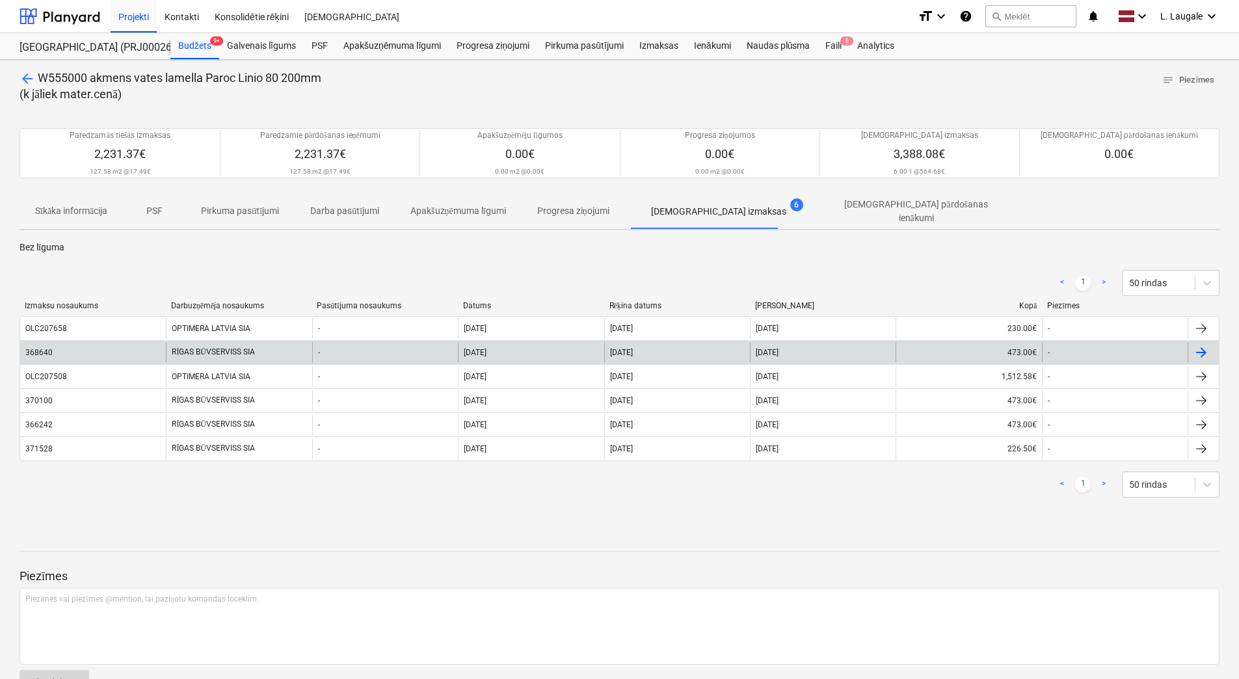
click at [143, 347] on div "368640" at bounding box center [93, 352] width 146 height 21
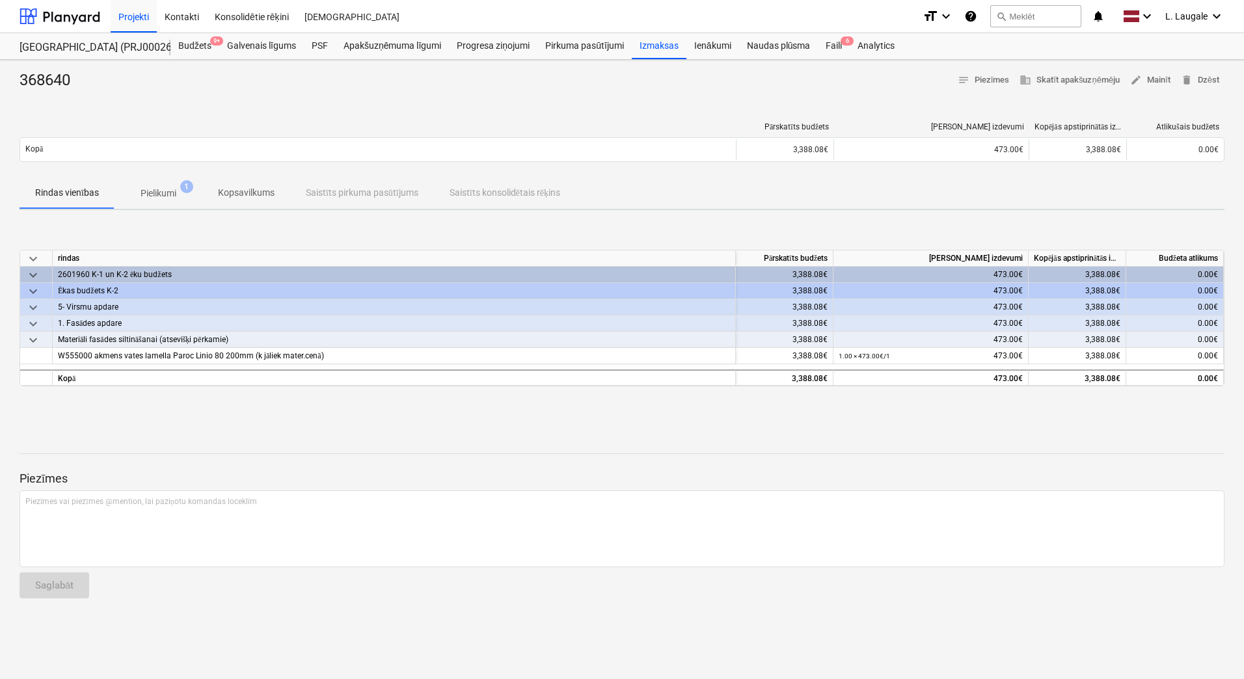
click at [156, 196] on p "Pielikumi" at bounding box center [159, 194] width 36 height 14
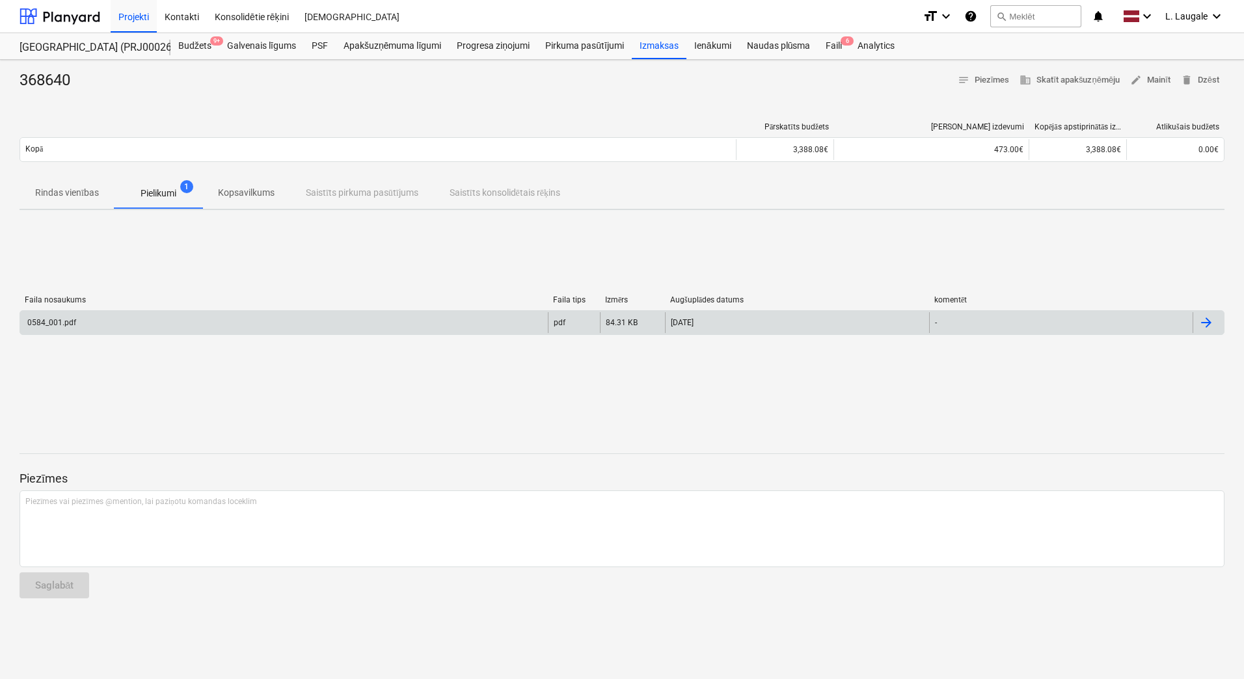
click at [216, 324] on div "0584_001.pdf" at bounding box center [284, 322] width 528 height 21
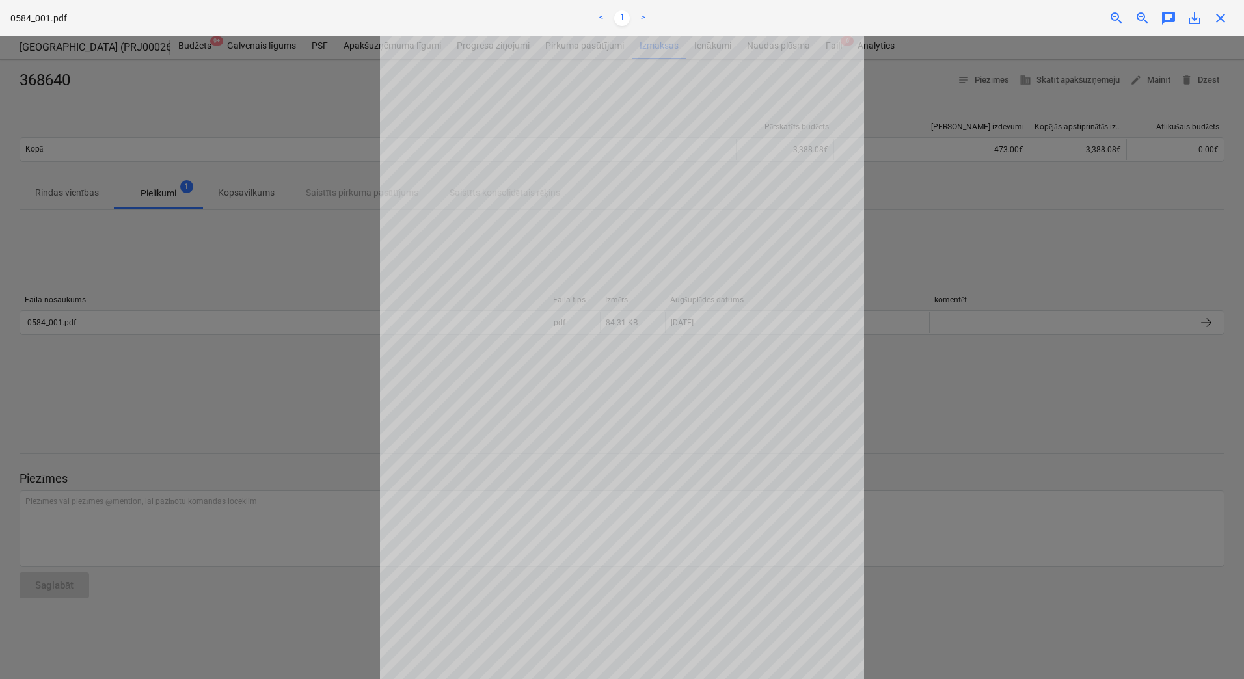
click at [215, 325] on div at bounding box center [622, 357] width 1244 height 643
click at [1227, 12] on span "close" at bounding box center [1221, 18] width 16 height 16
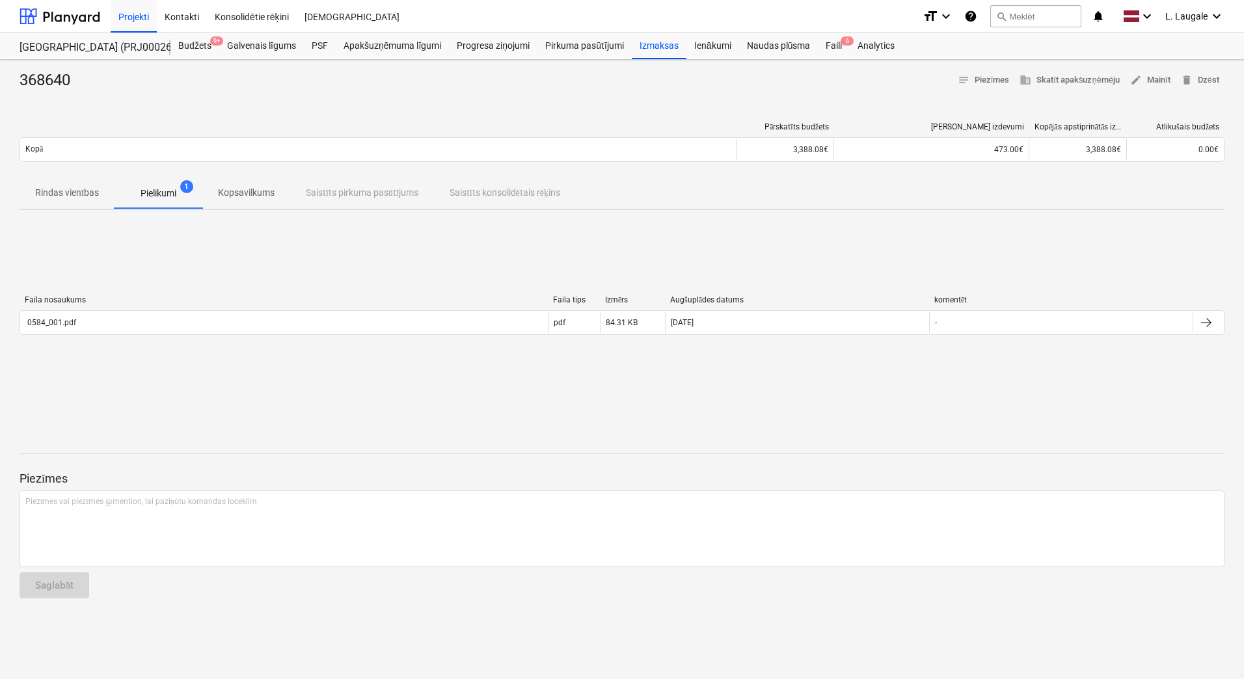
click at [463, 436] on div at bounding box center [622, 441] width 1205 height 10
click at [64, 193] on p "Rindas vienības" at bounding box center [67, 193] width 64 height 14
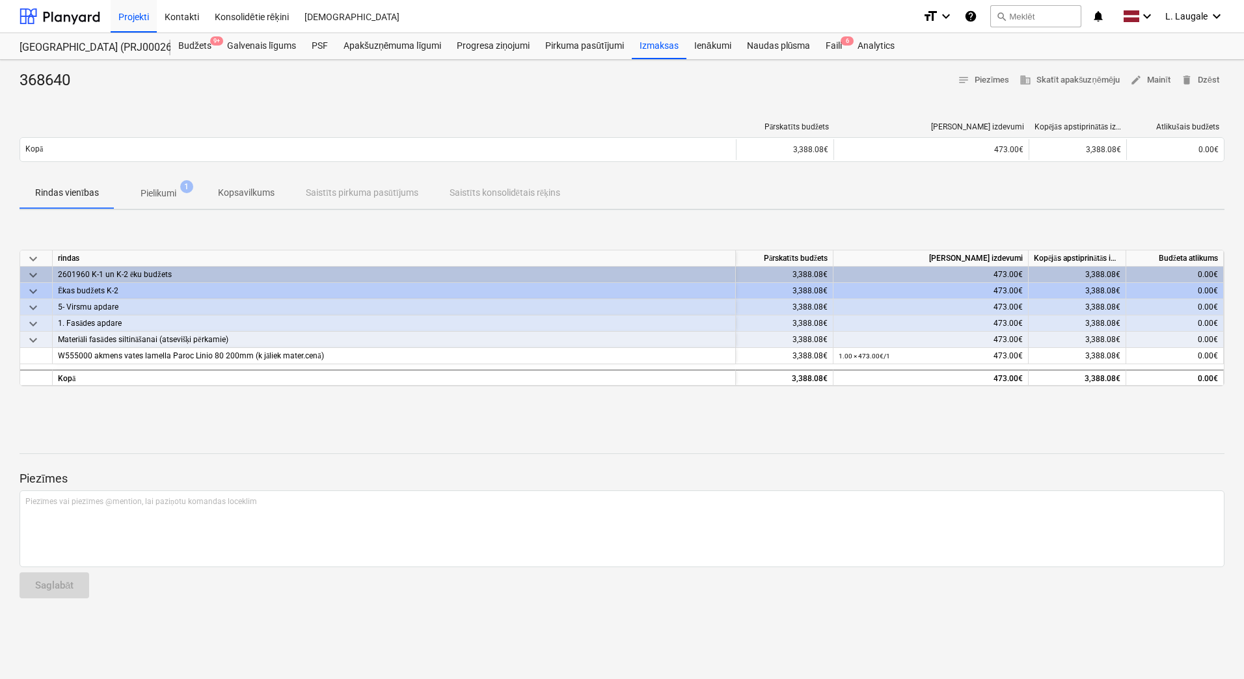
click at [161, 189] on p "Pielikumi" at bounding box center [159, 194] width 36 height 14
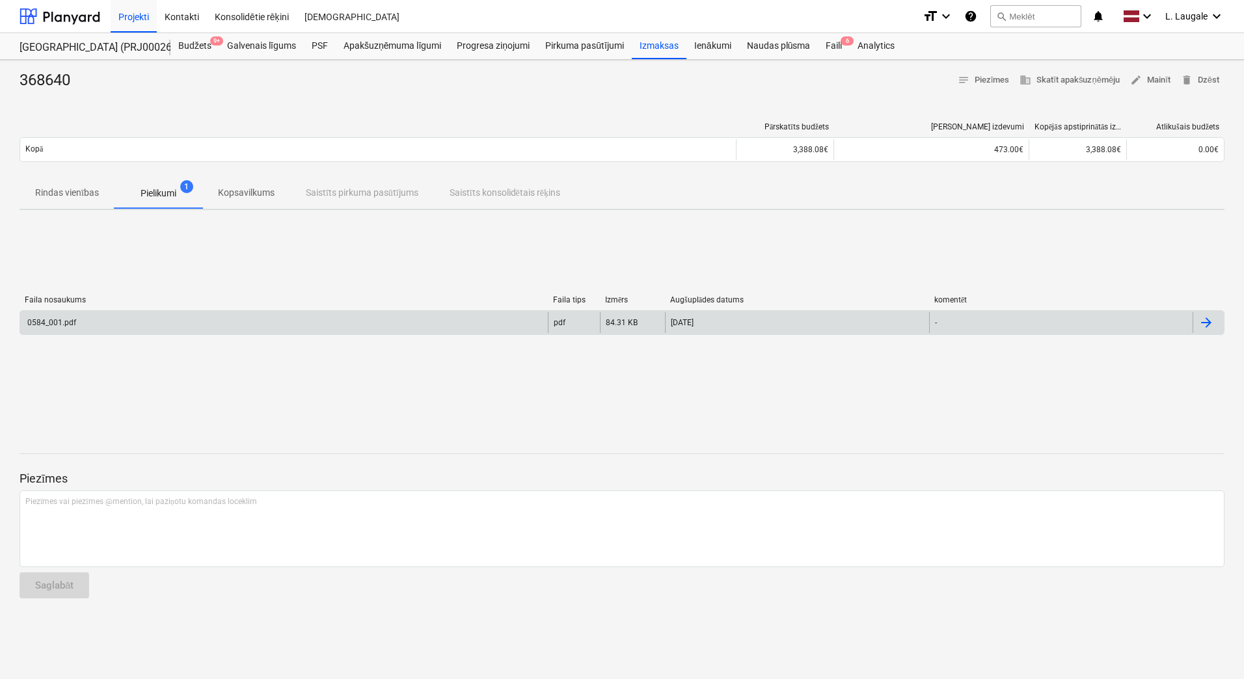
click at [101, 323] on div "0584_001.pdf" at bounding box center [284, 322] width 528 height 21
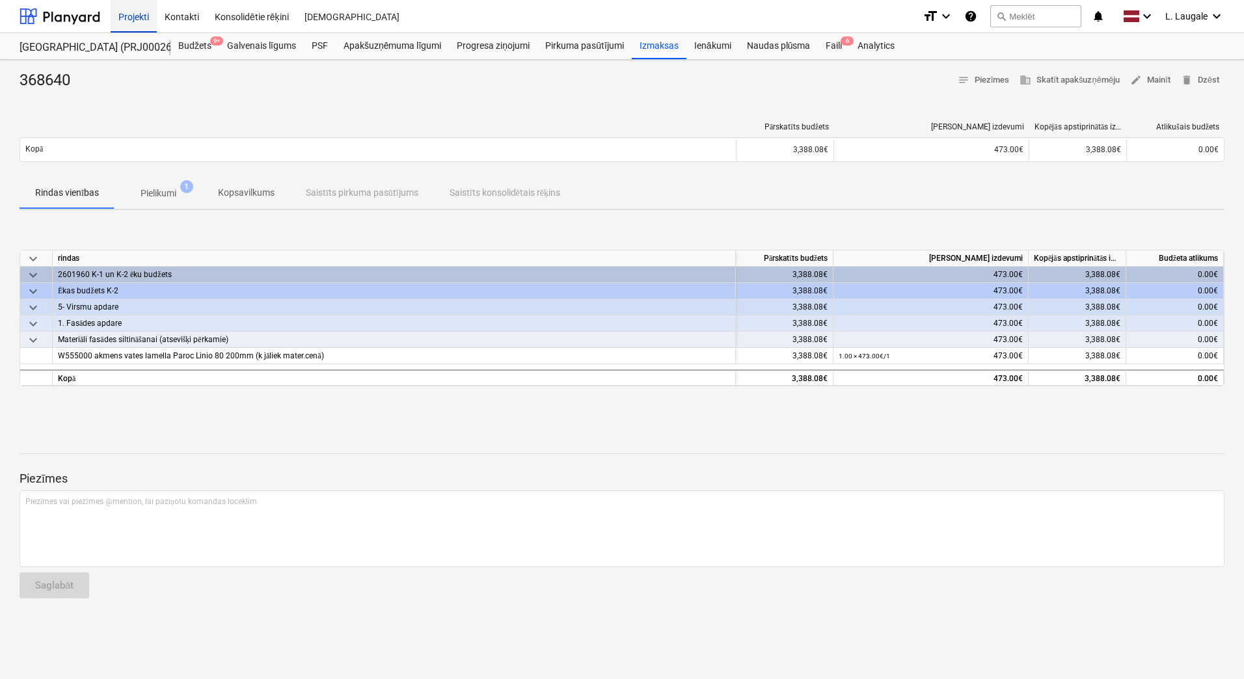
drag, startPoint x: 157, startPoint y: 18, endPoint x: 124, endPoint y: 21, distance: 32.6
click at [157, 18] on div "Kontakti" at bounding box center [182, 15] width 50 height 33
click at [124, 21] on div "Projekti" at bounding box center [134, 15] width 46 height 33
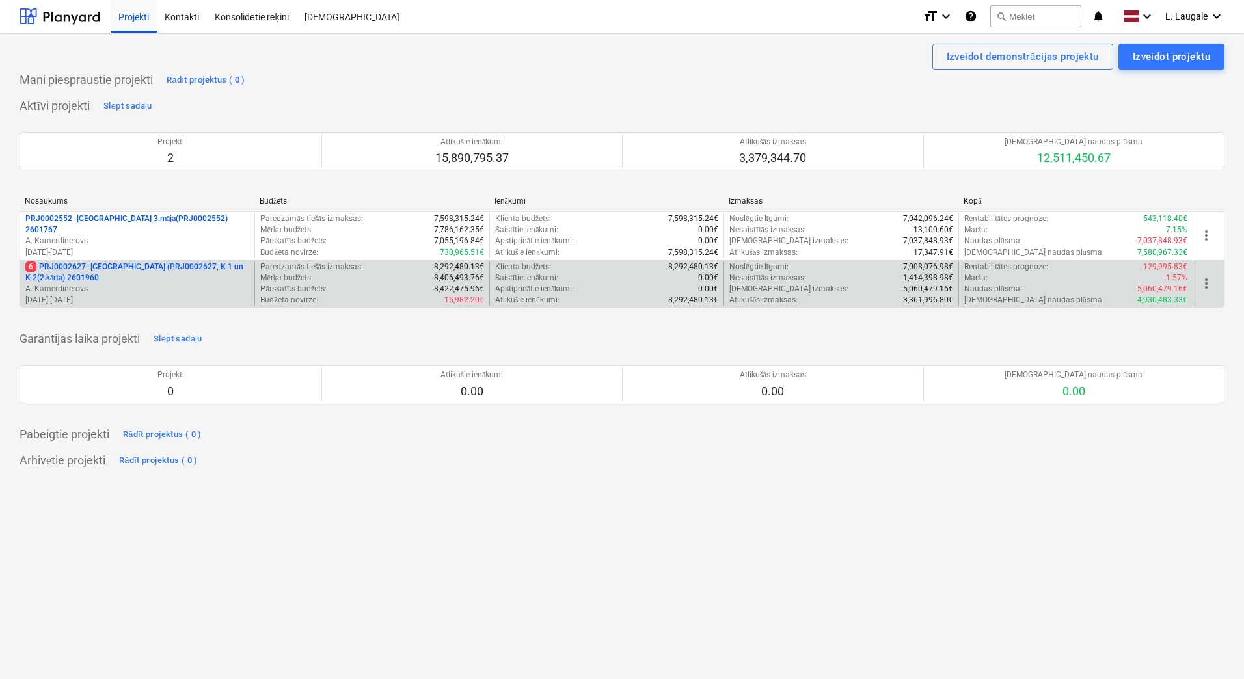
click at [234, 273] on p "6 PRJ0002627 - Tumes iela (PRJ0002627, K-1 un K-2(2.kārta) 2601960" at bounding box center [137, 273] width 224 height 22
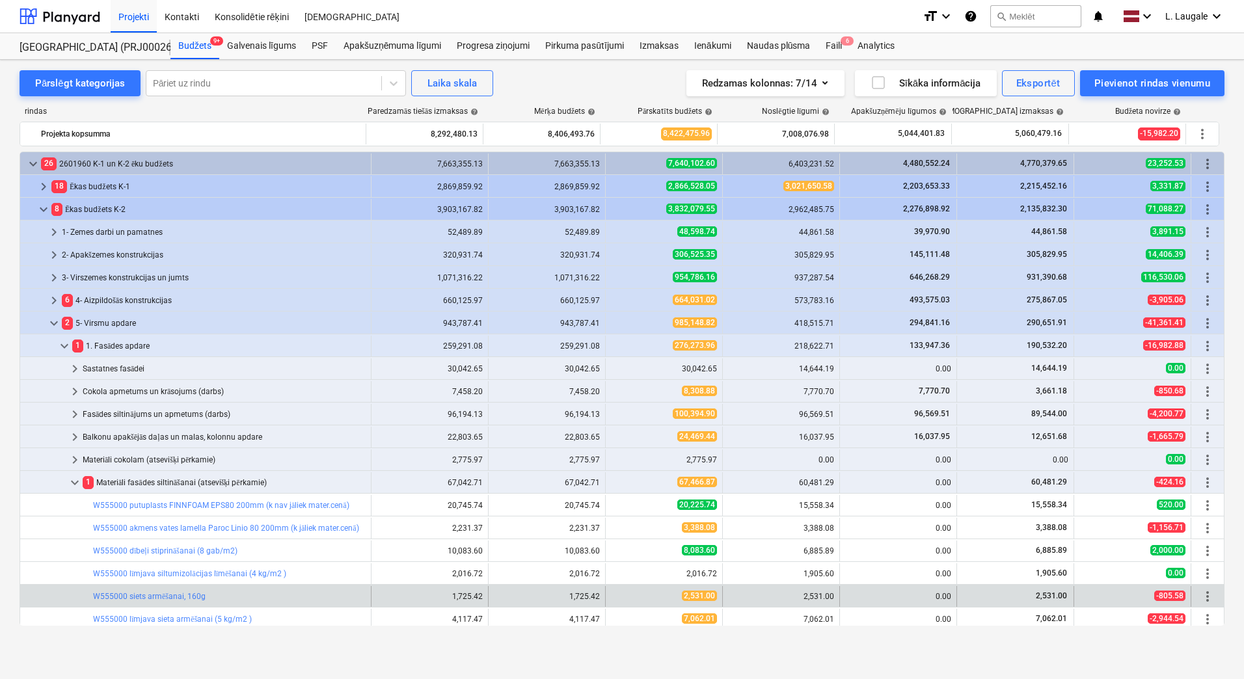
scroll to position [217, 0]
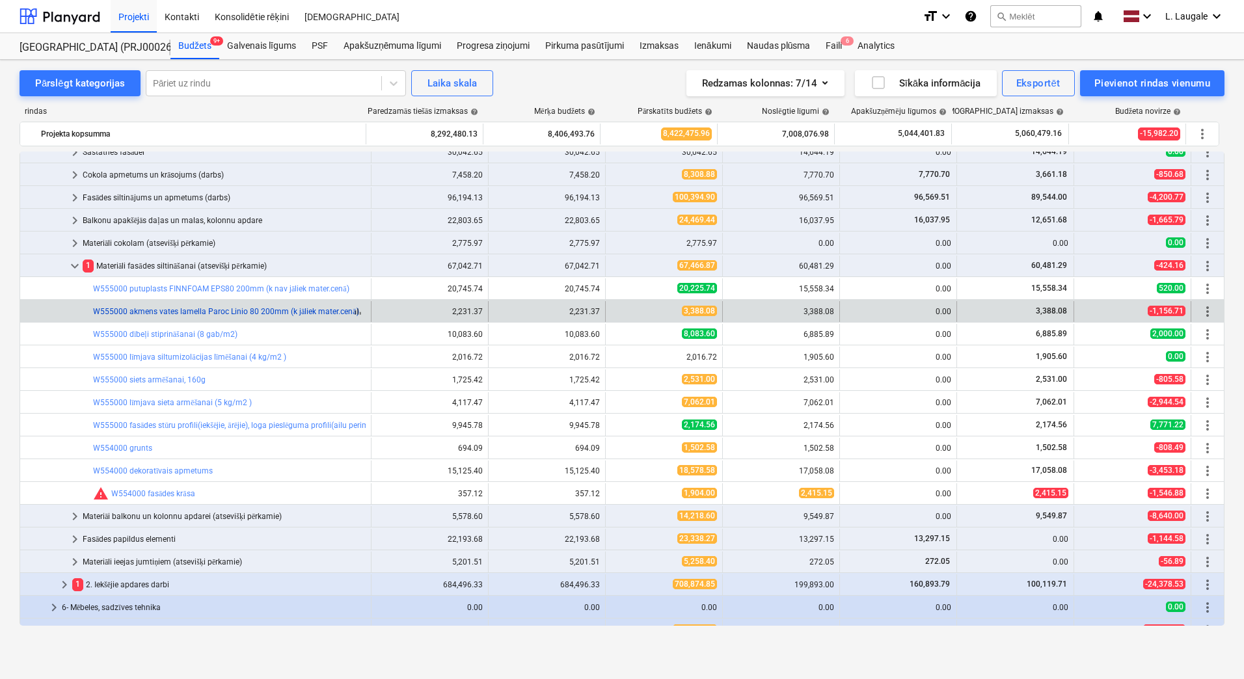
click at [170, 314] on link "W555000 akmens vates lamella Paroc Linio 80 200mm (k jāliek mater.cenā)" at bounding box center [226, 311] width 266 height 9
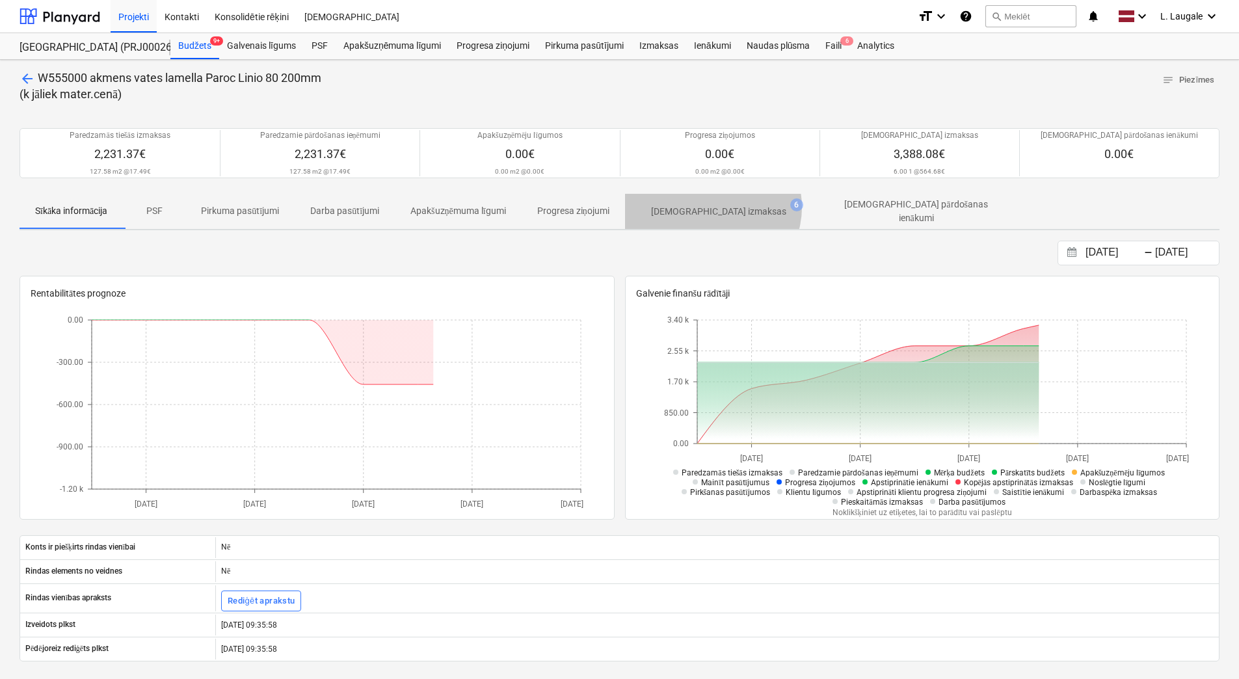
click at [718, 207] on p "[DEMOGRAPHIC_DATA] izmaksas" at bounding box center [718, 212] width 135 height 14
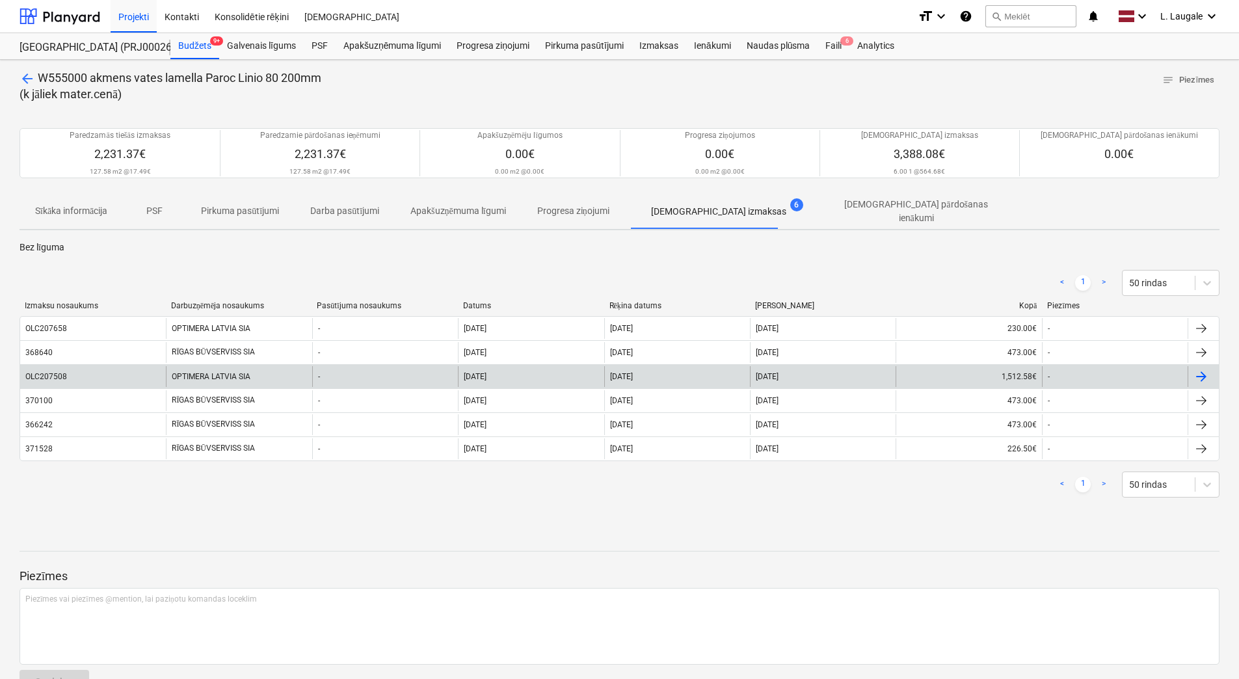
click at [132, 368] on div "OLC207508" at bounding box center [93, 376] width 146 height 21
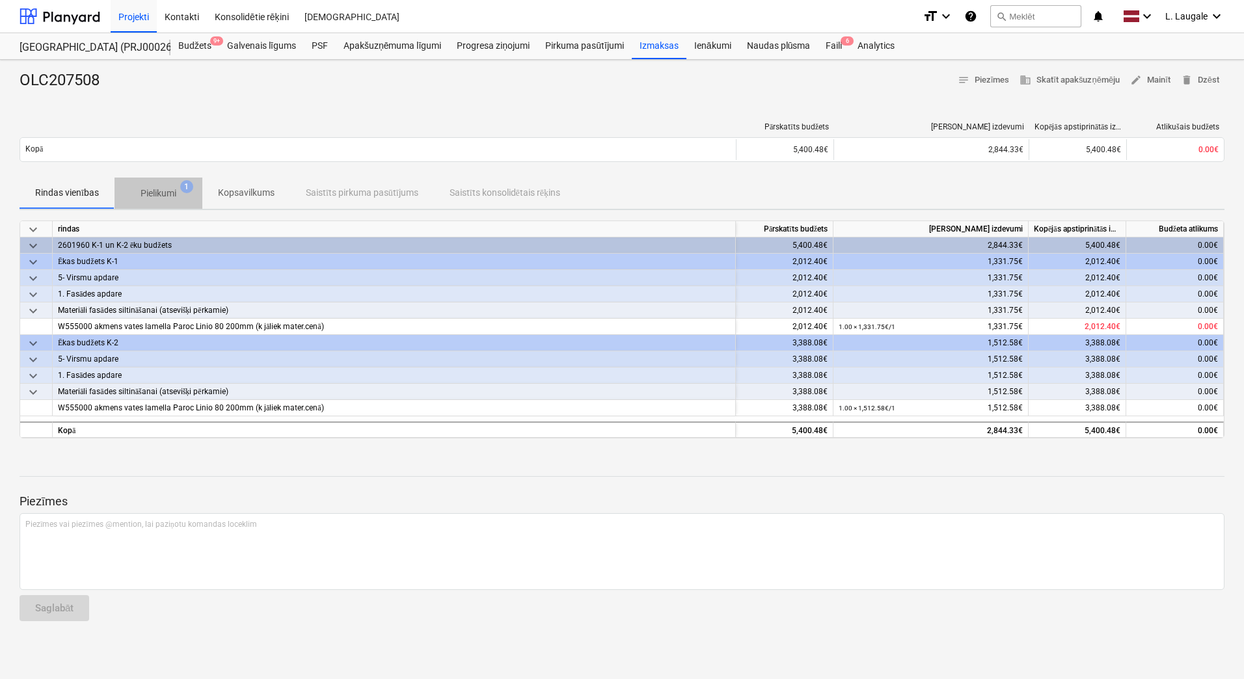
click at [161, 198] on p "Pielikumi" at bounding box center [159, 194] width 36 height 14
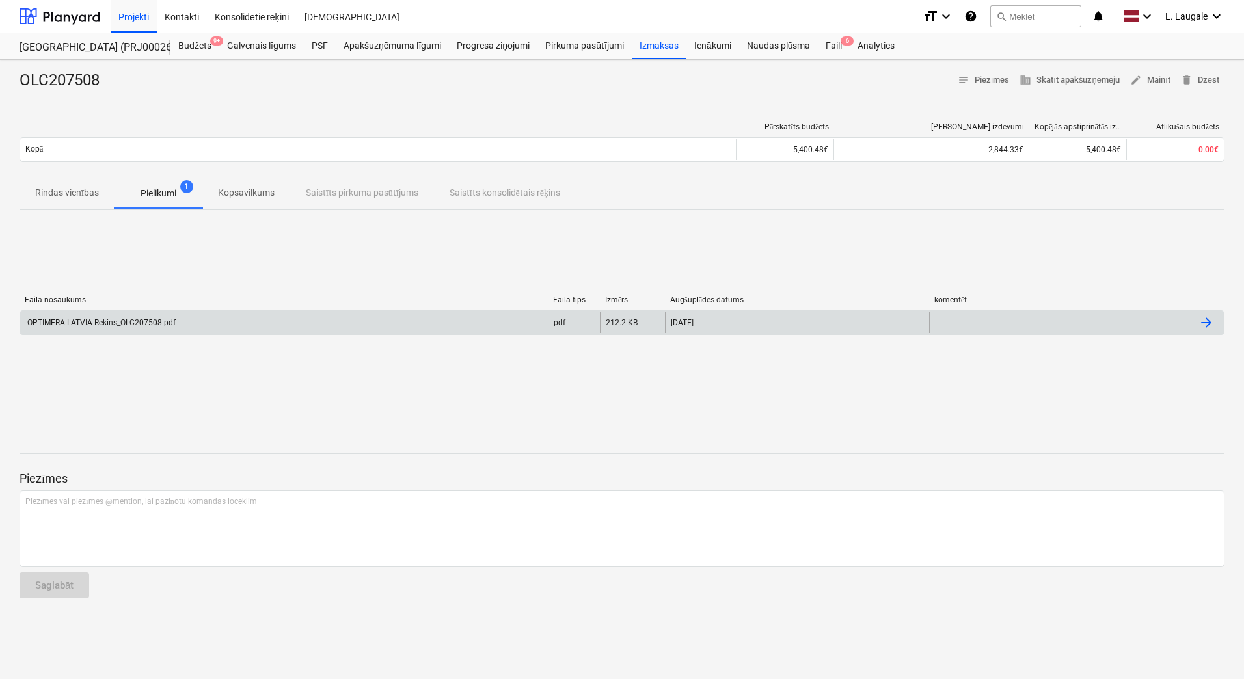
click at [182, 329] on div "OPTIMERA LATVIA Rekins_OLC207508.pdf" at bounding box center [284, 322] width 528 height 21
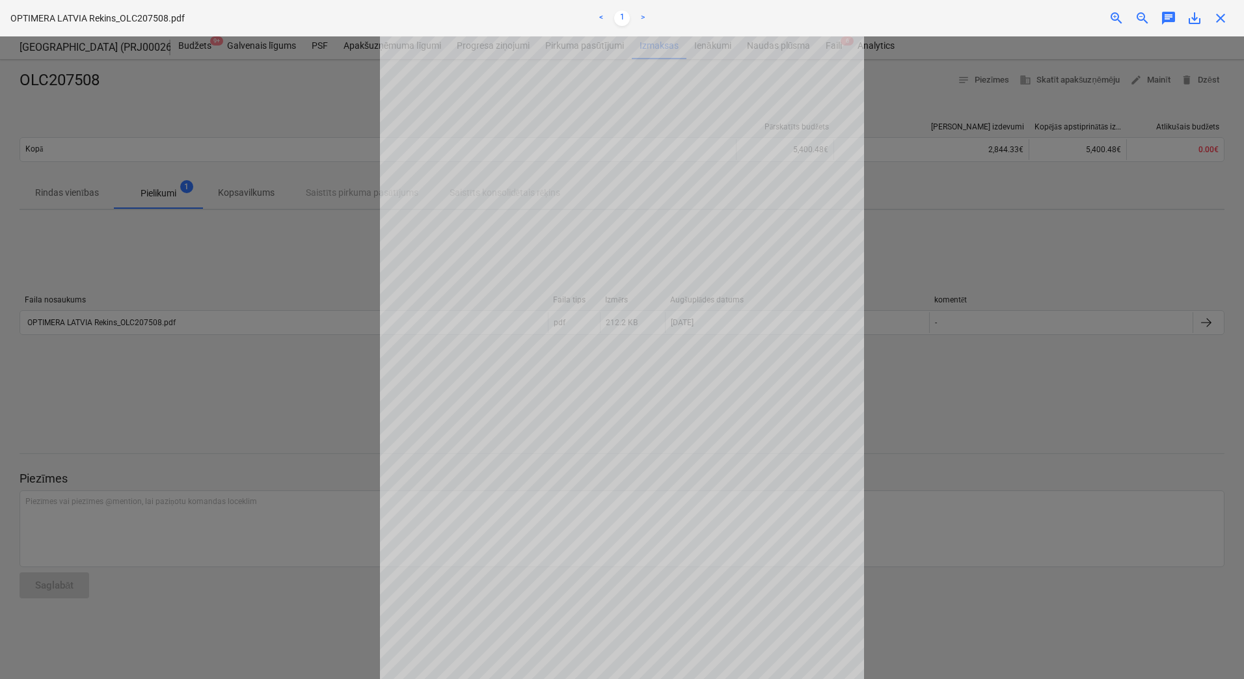
drag, startPoint x: 1143, startPoint y: 215, endPoint x: 1152, endPoint y: 169, distance: 47.1
click at [1143, 215] on div at bounding box center [622, 357] width 1244 height 643
click at [1226, 18] on span "close" at bounding box center [1221, 18] width 16 height 16
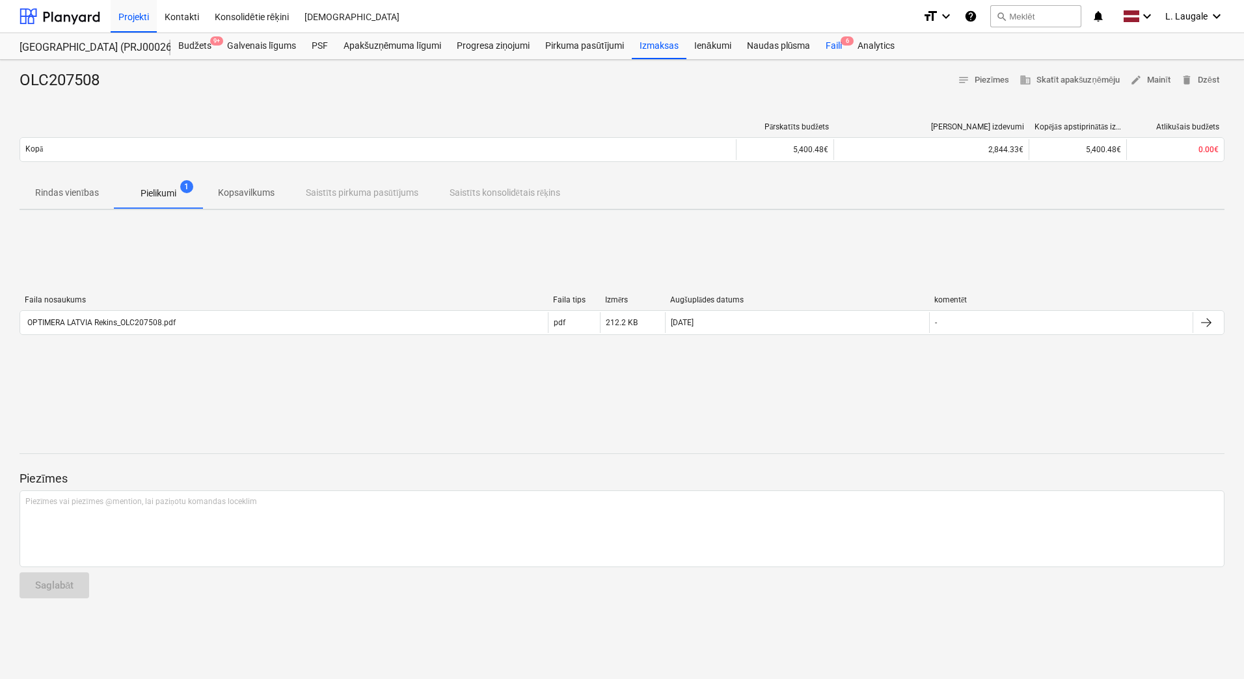
click at [840, 54] on div "Faili 6" at bounding box center [834, 46] width 32 height 26
